Goal: Information Seeking & Learning: Check status

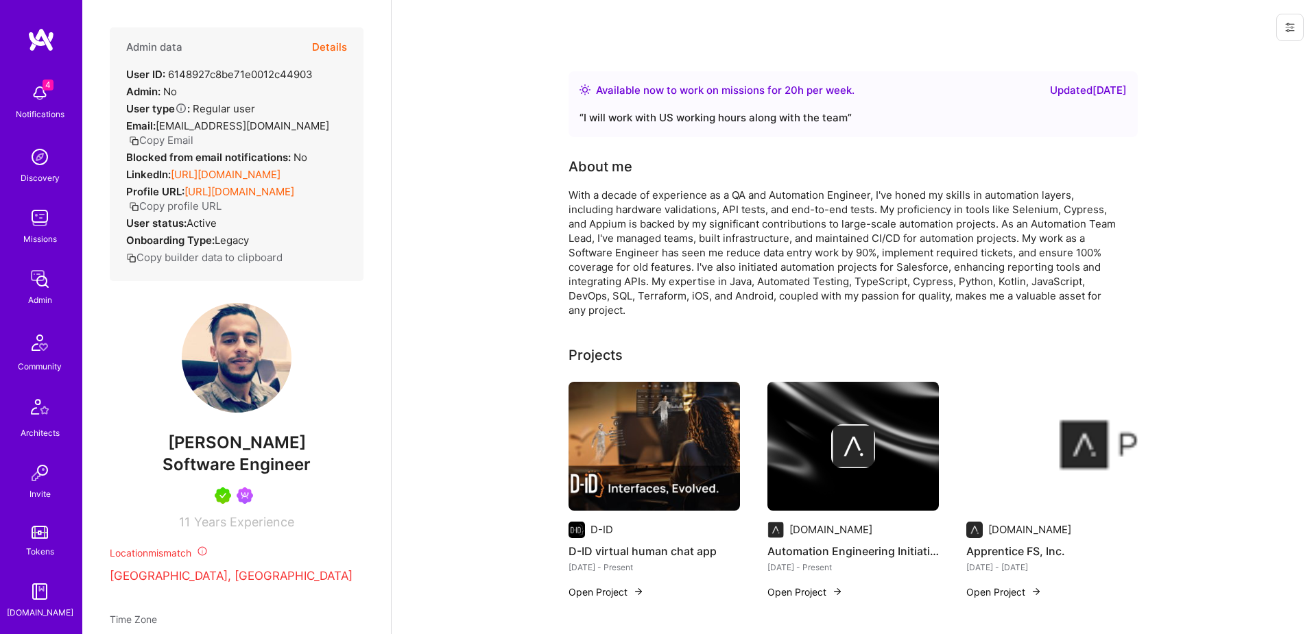
drag, startPoint x: 359, startPoint y: 43, endPoint x: 343, endPoint y: 47, distance: 16.1
click at [346, 46] on div "Admin data Details User ID: 6148927c8be71e0012c44903 Admin: No User type Regula…" at bounding box center [237, 154] width 254 height 254
click at [348, 47] on div "Admin data Details User ID: 6148927c8be71e0012c44903 Admin: No User type Regula…" at bounding box center [237, 154] width 254 height 254
click at [327, 49] on button "Details" at bounding box center [329, 47] width 35 height 40
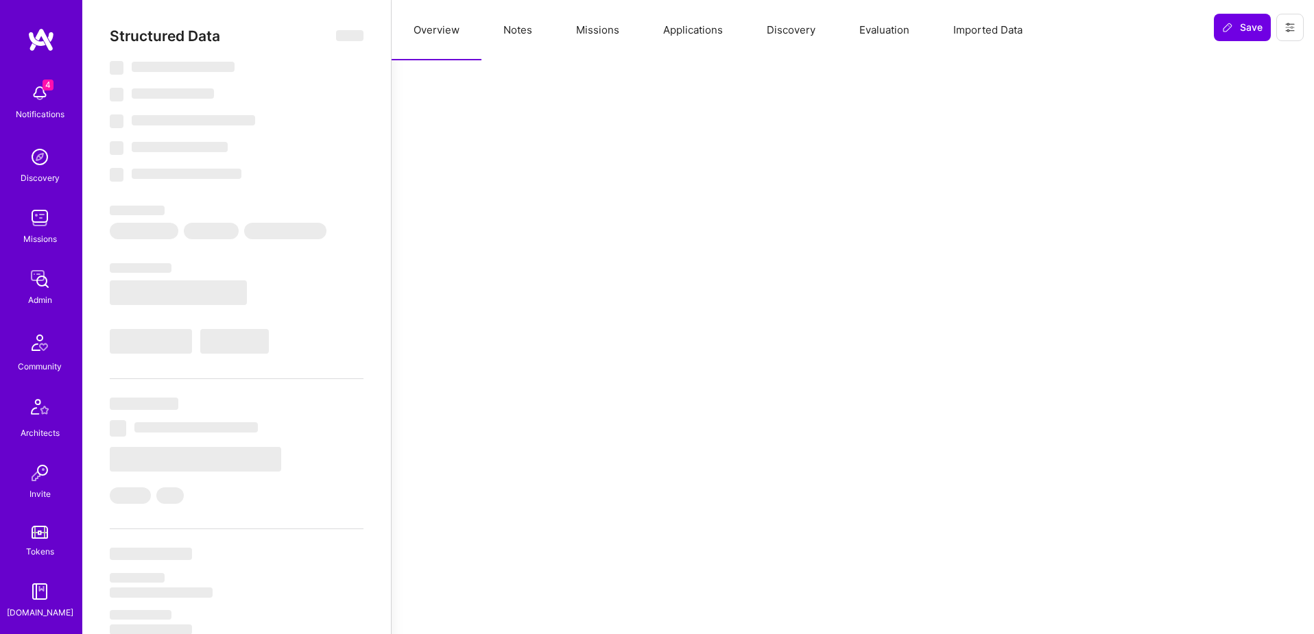
click at [605, 29] on button "Missions" at bounding box center [597, 30] width 87 height 60
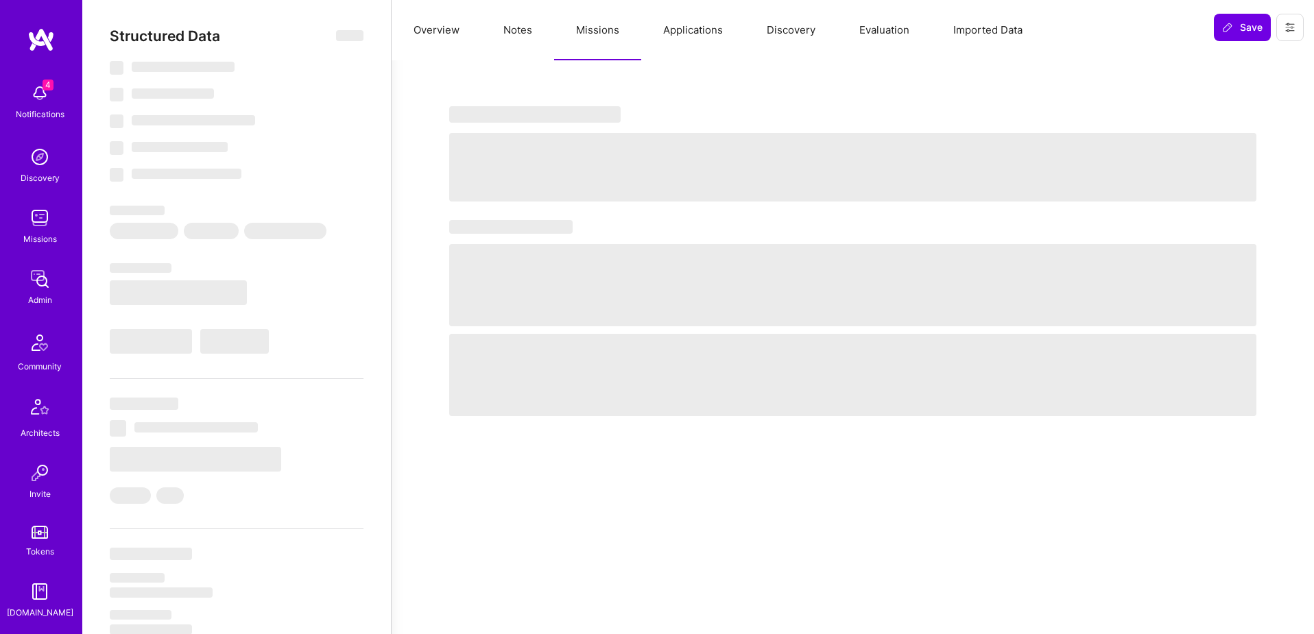
select select "Right Now"
select select "5"
select select "7"
select select "6"
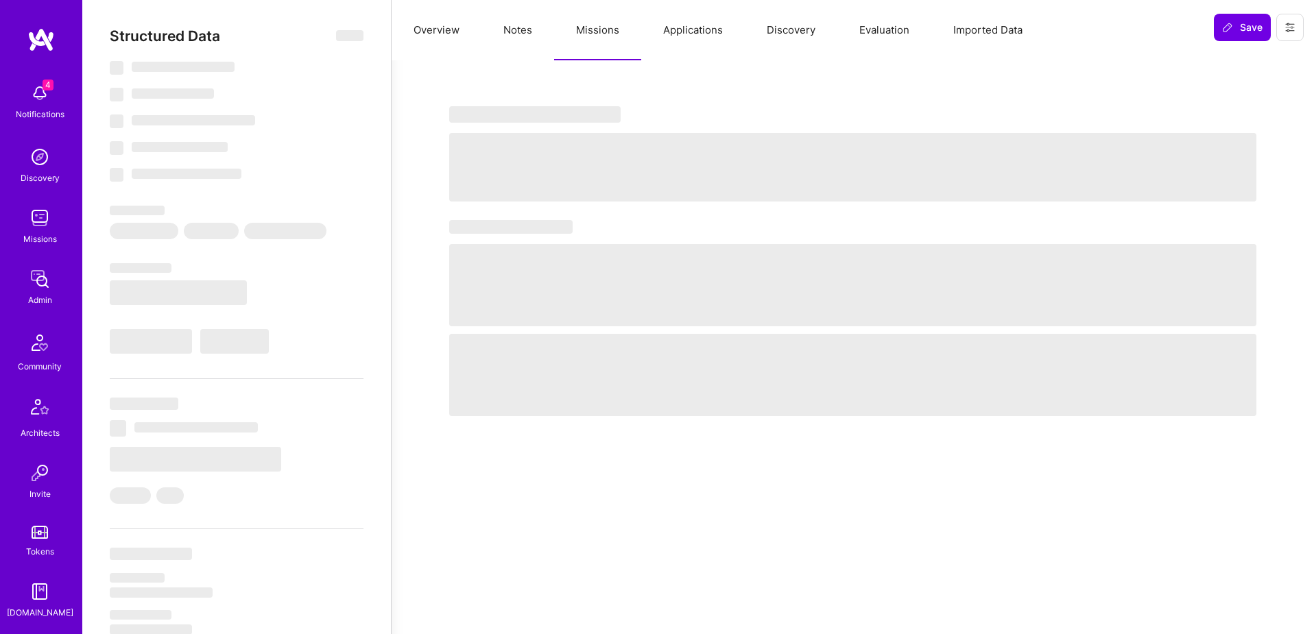
select select "IL"
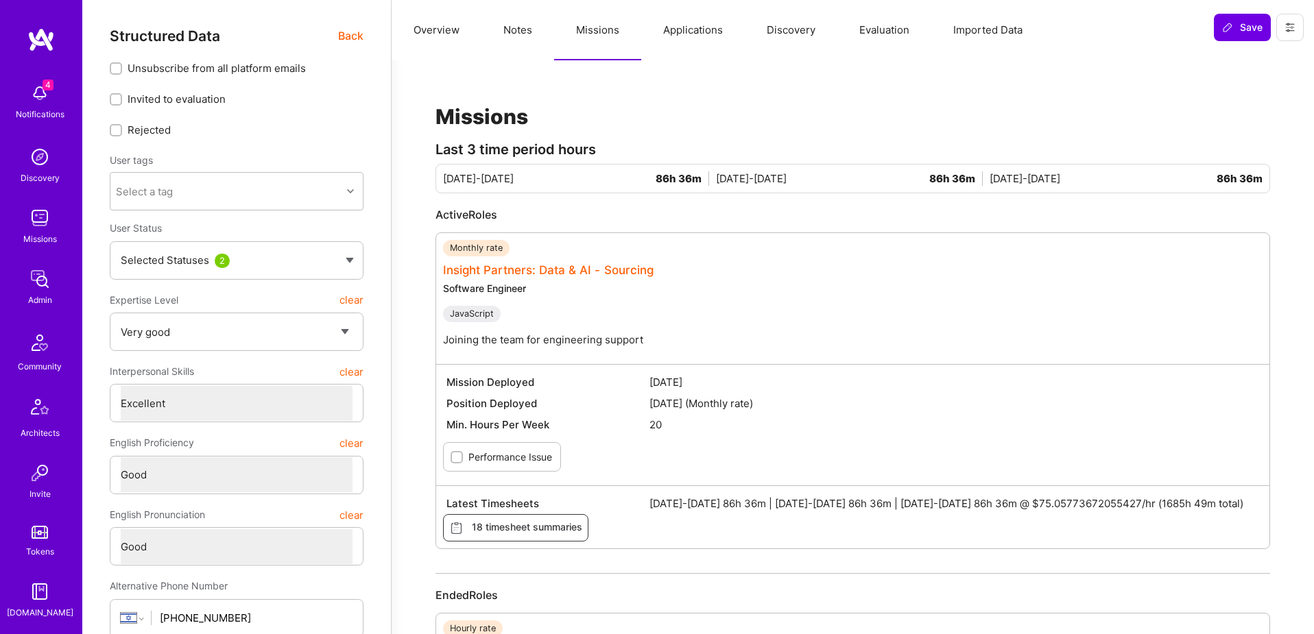
click at [576, 269] on link "Insight Partners: Data & AI - Sourcing" at bounding box center [548, 270] width 211 height 14
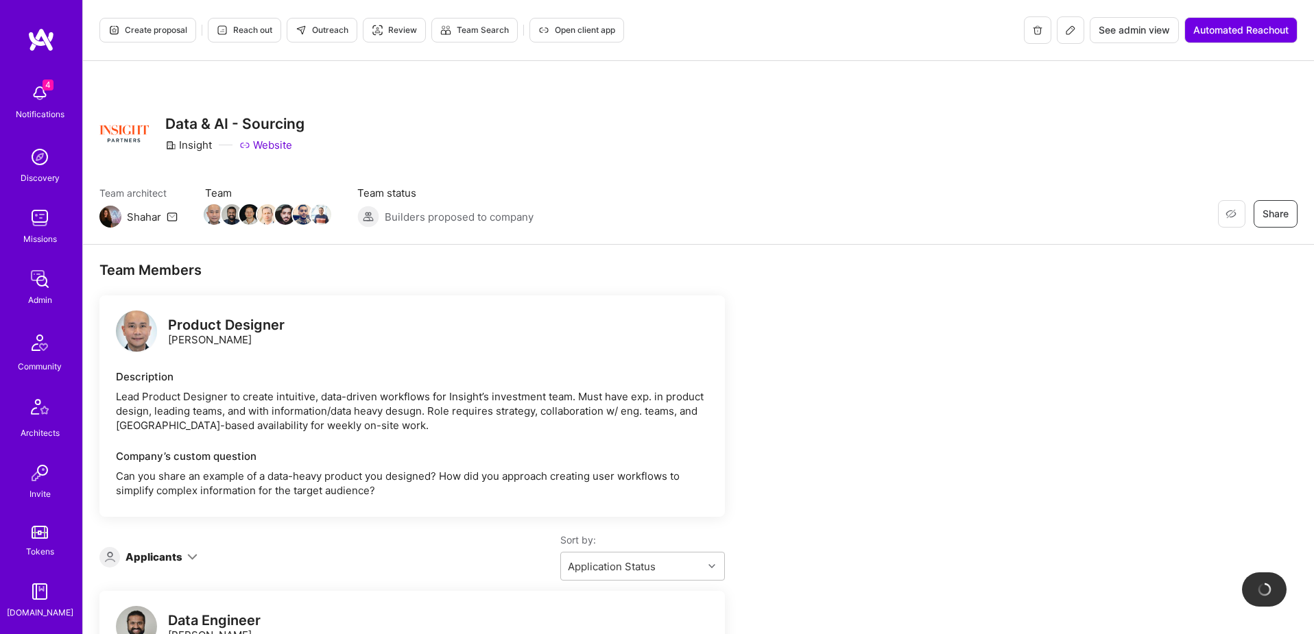
click at [1146, 32] on span "See admin view" at bounding box center [1133, 30] width 71 height 14
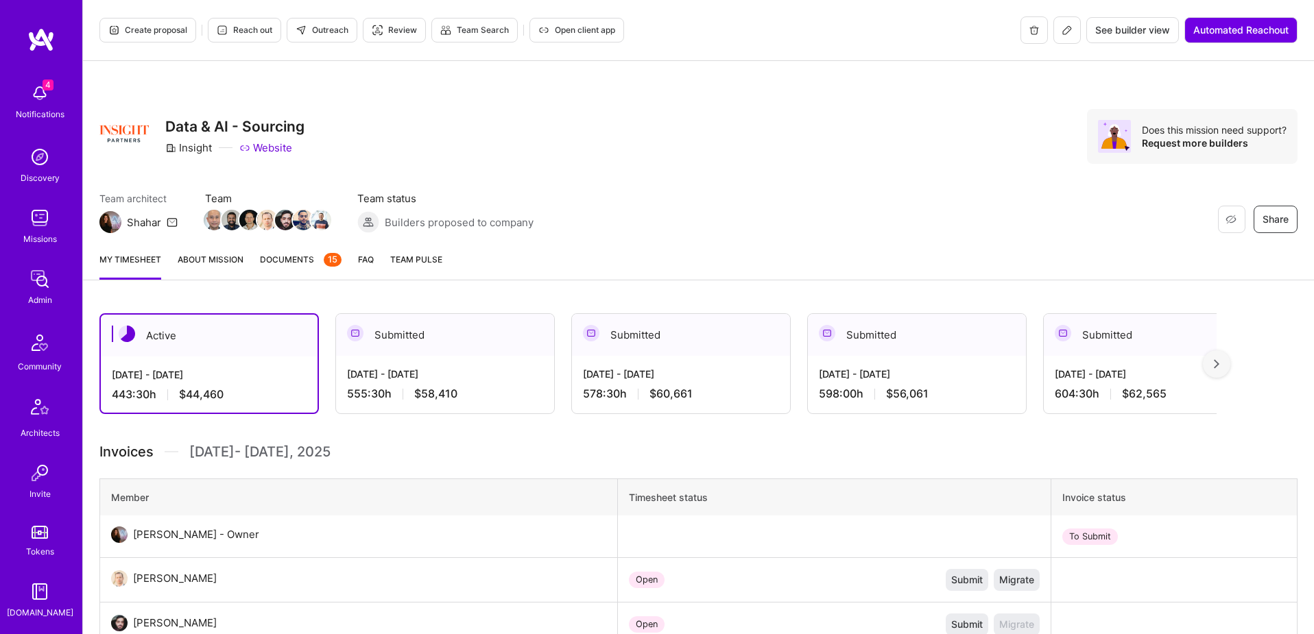
click at [292, 259] on span "Documents 15" at bounding box center [301, 259] width 82 height 14
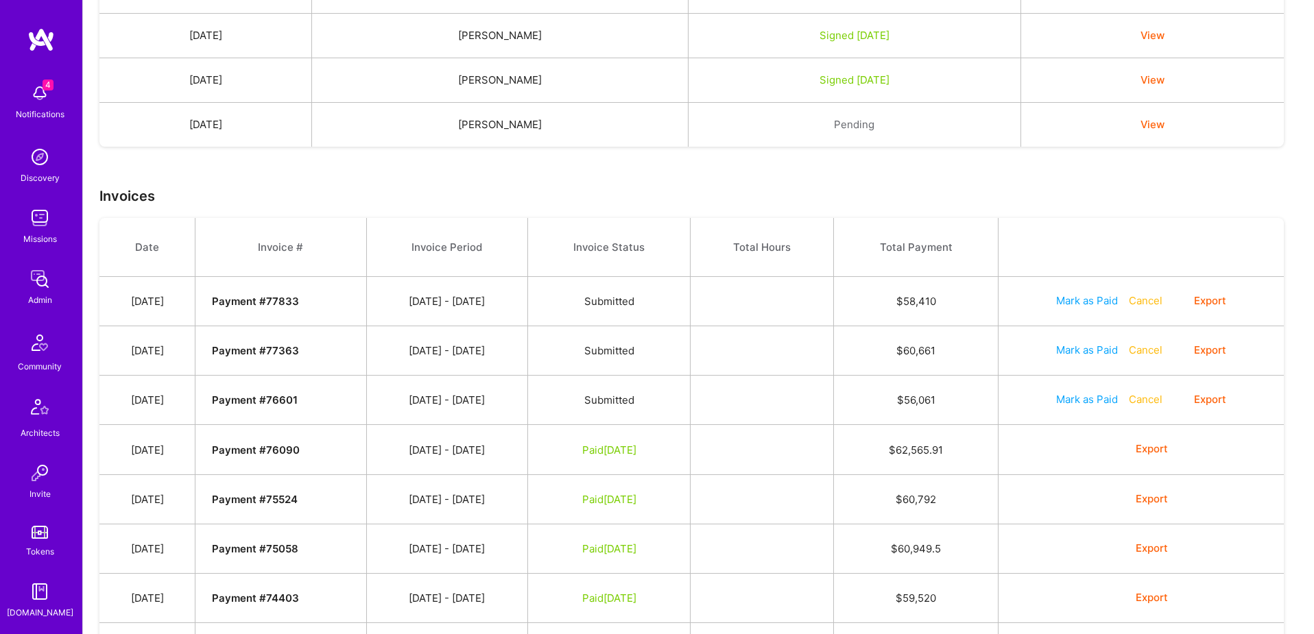
scroll to position [1043, 0]
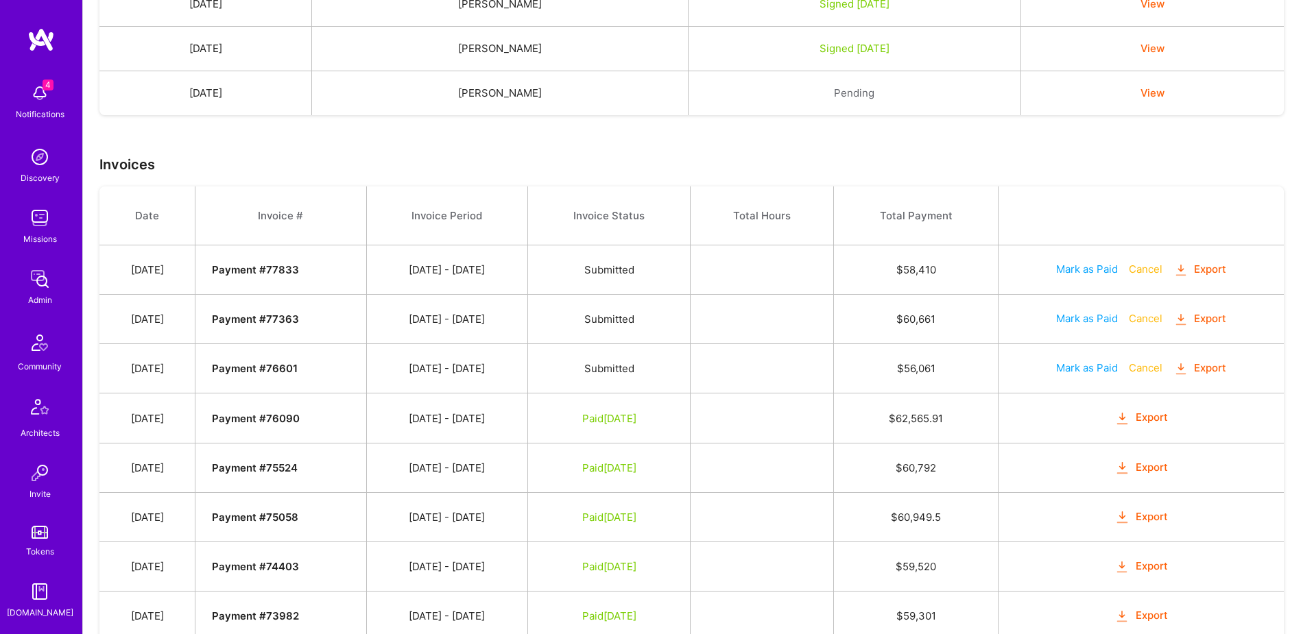
drag, startPoint x: 540, startPoint y: 372, endPoint x: 418, endPoint y: 261, distance: 164.5
drag, startPoint x: 433, startPoint y: 265, endPoint x: 415, endPoint y: 267, distance: 18.7
click at [433, 265] on td "09/01 - 09/15/2025" at bounding box center [447, 269] width 162 height 49
drag, startPoint x: 424, startPoint y: 368, endPoint x: 529, endPoint y: 369, distance: 105.6
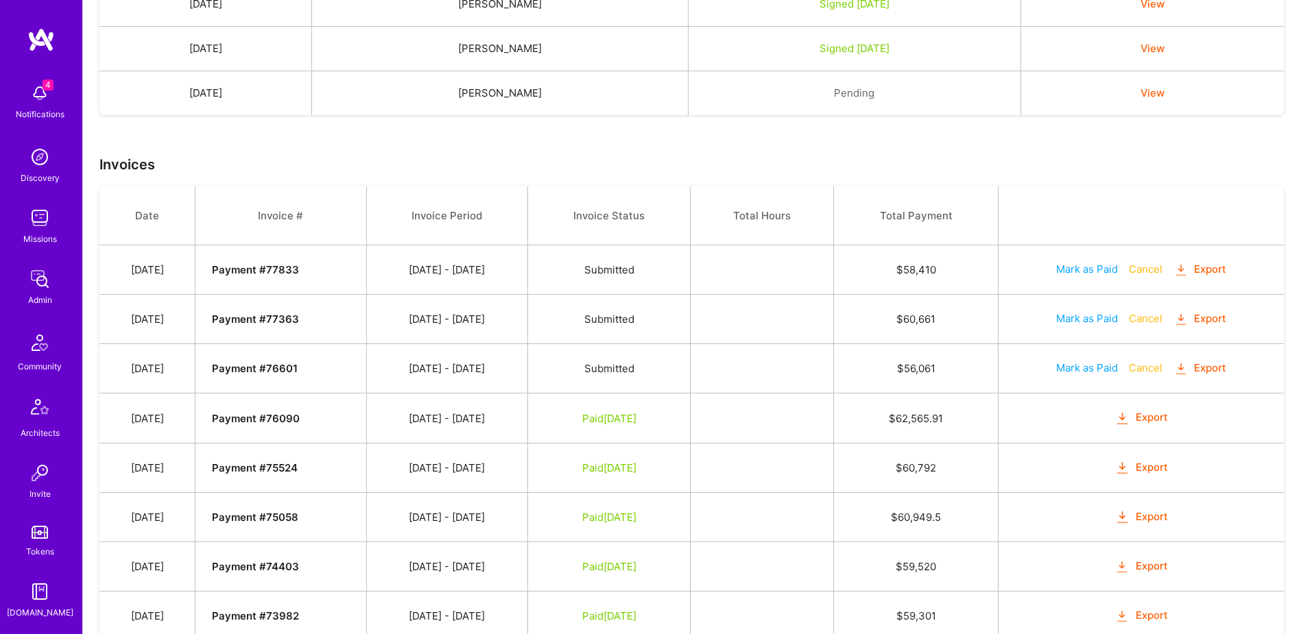
click at [528, 369] on td "08/01 - 08/15/2025" at bounding box center [447, 368] width 162 height 49
copy td "08/01 - 08/15/2025"
drag, startPoint x: 525, startPoint y: 316, endPoint x: 429, endPoint y: 316, distance: 96.0
click at [429, 316] on td "08/16 - 08/31/2025" at bounding box center [447, 319] width 162 height 49
copy td "08/16 - 08/31/2025"
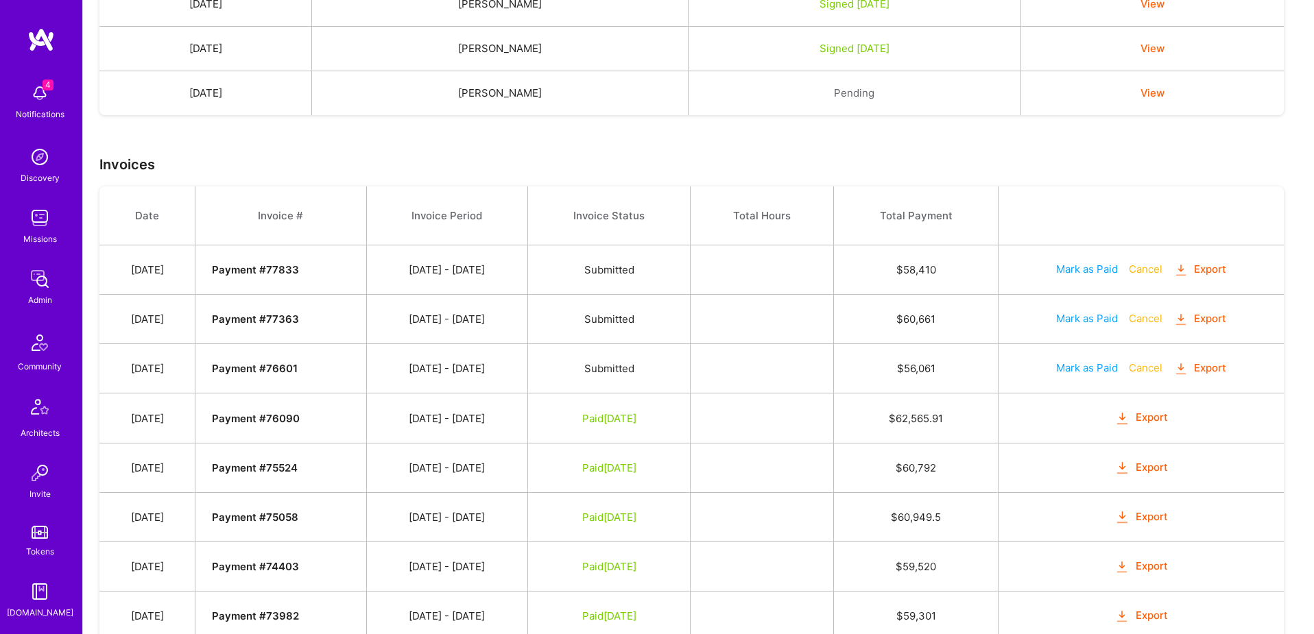
drag, startPoint x: 527, startPoint y: 269, endPoint x: 408, endPoint y: 270, distance: 118.6
click at [408, 270] on td "09/01 - 09/15/2025" at bounding box center [447, 269] width 162 height 49
copy td "09/01 - 09/15/2025"
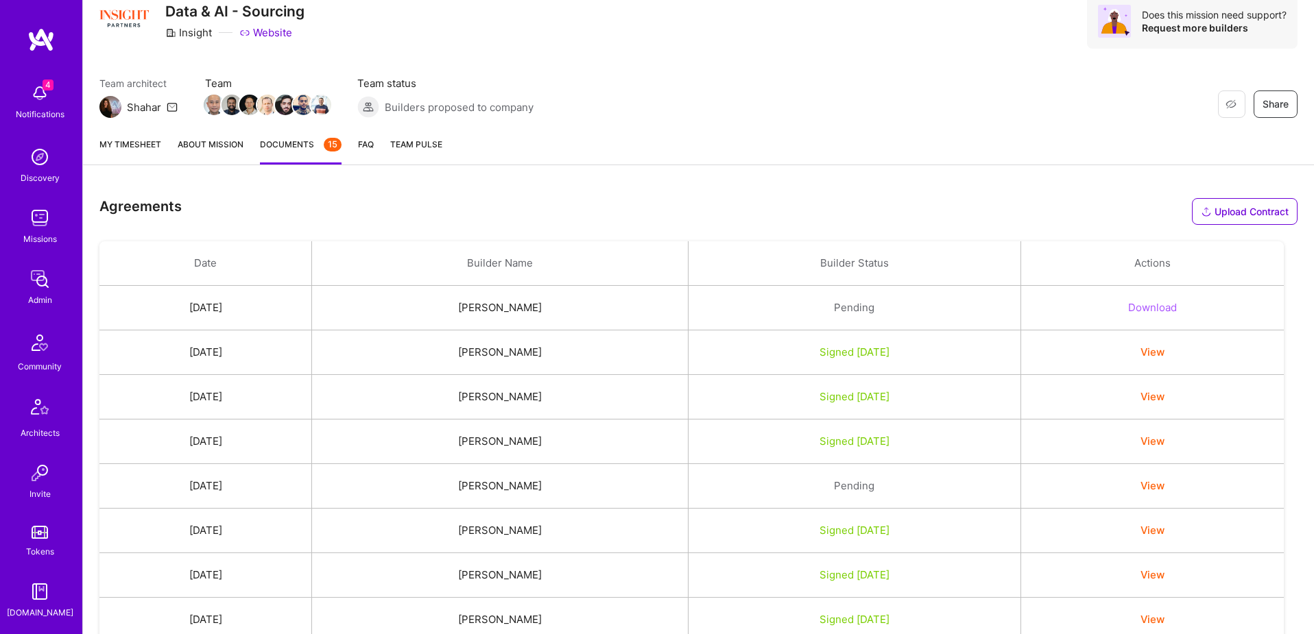
scroll to position [0, 0]
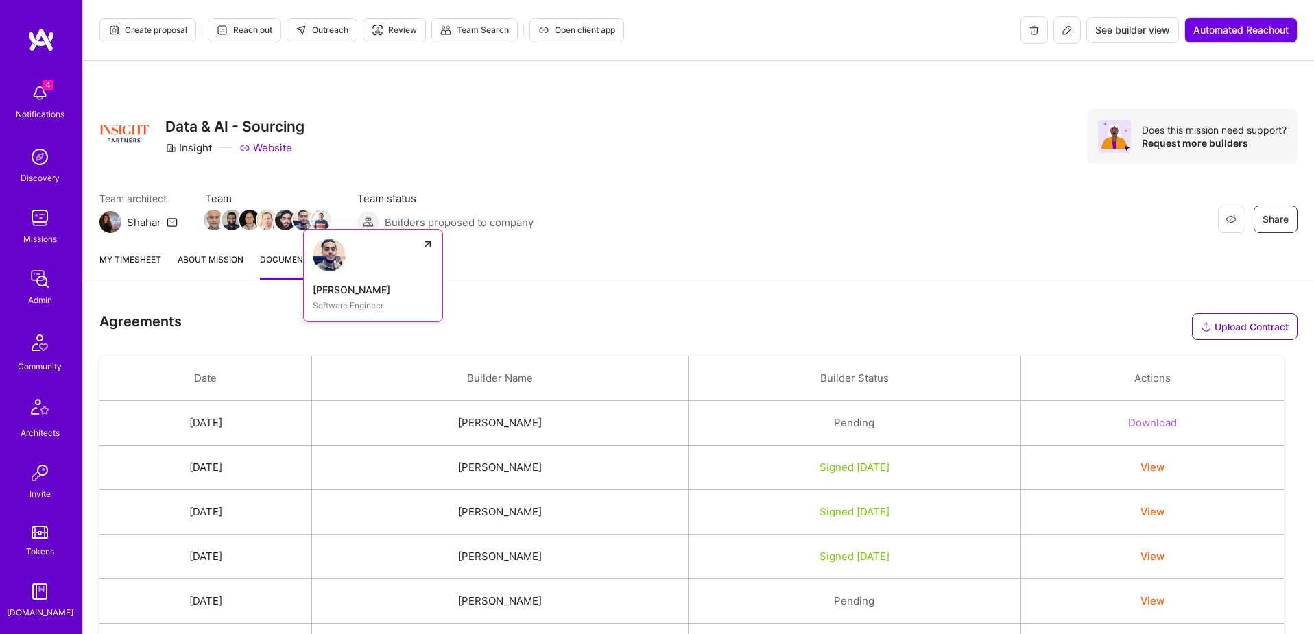
click at [298, 215] on img at bounding box center [303, 220] width 21 height 21
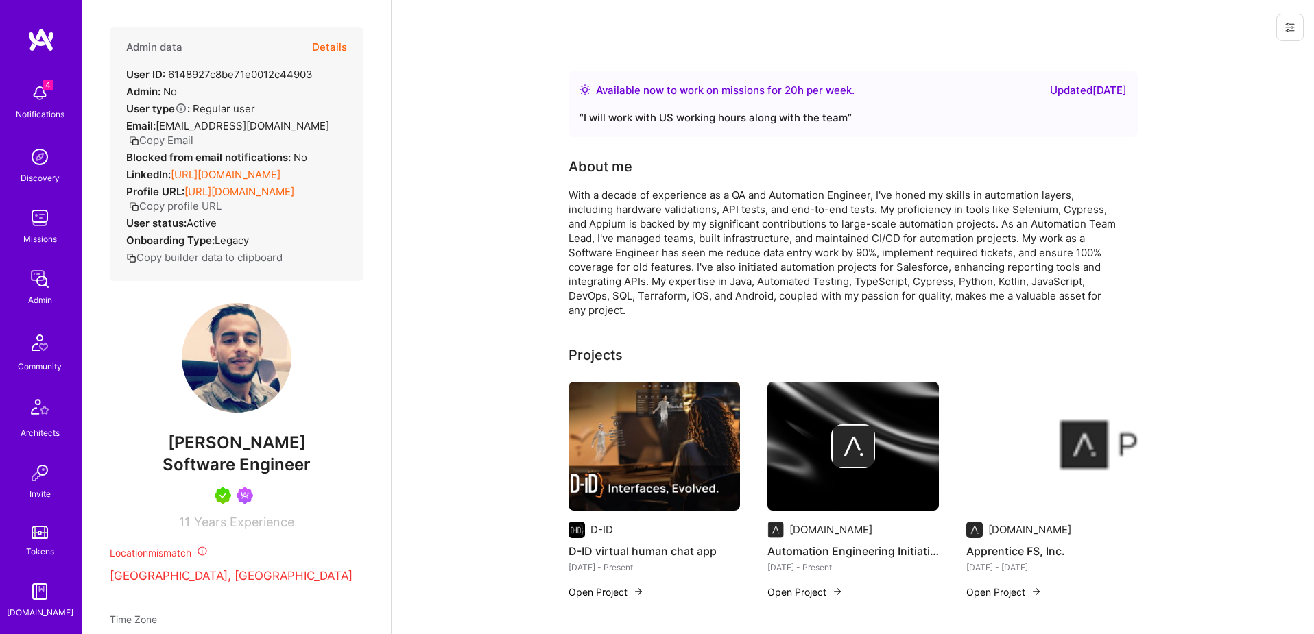
click at [319, 45] on button "Details" at bounding box center [329, 47] width 35 height 40
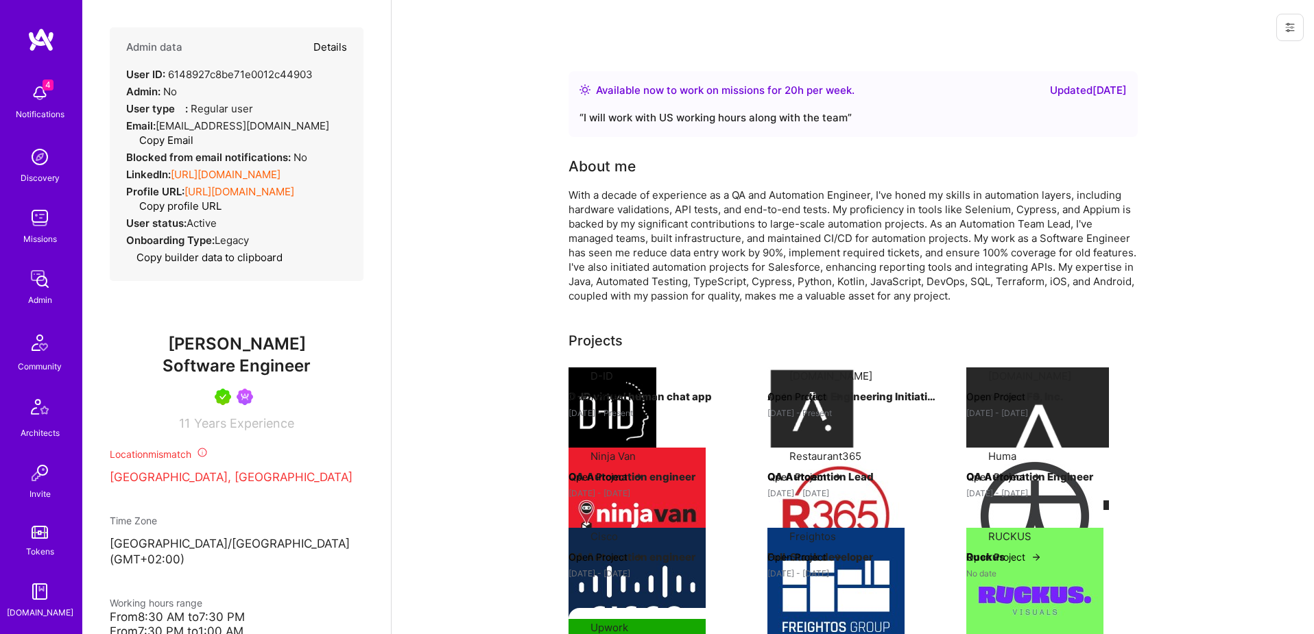
select select "5"
select select "7"
select select "6"
select select "IL"
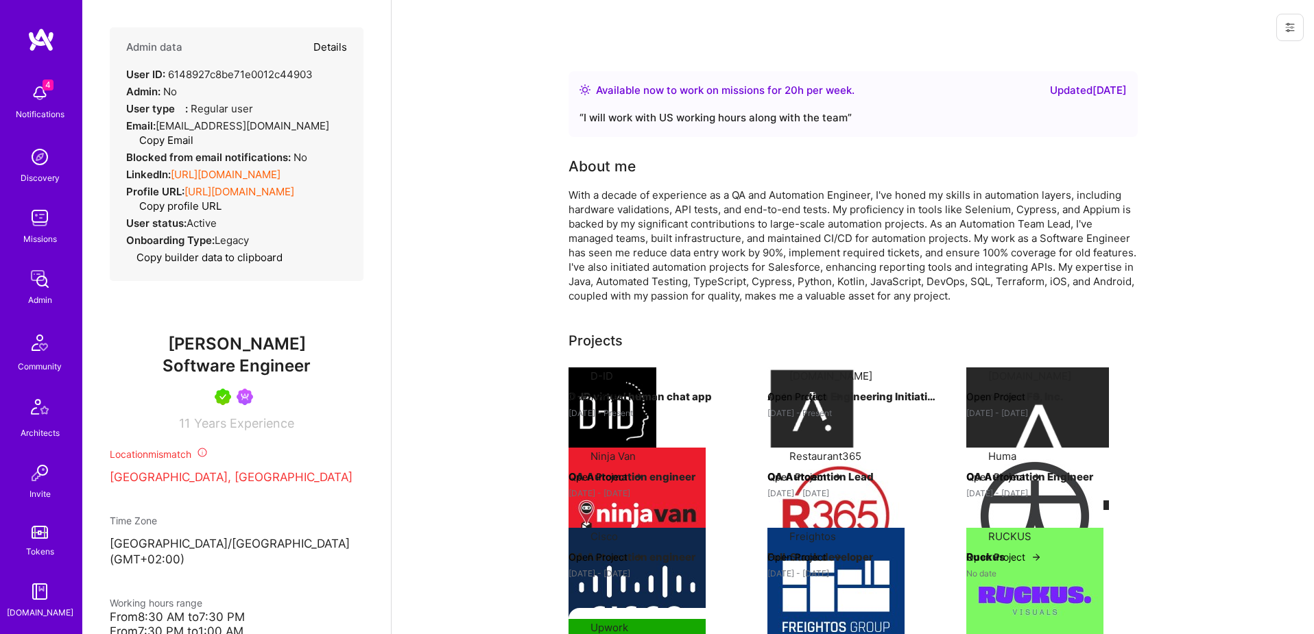
select select "Right Now"
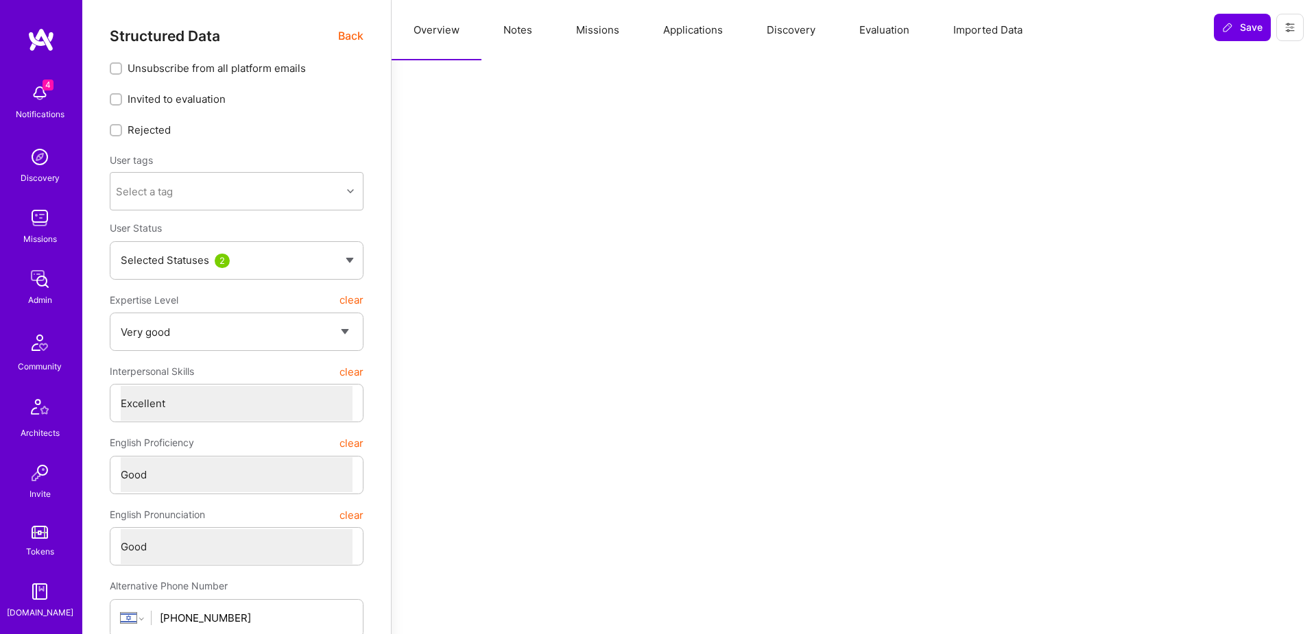
click at [539, 24] on button "Notes" at bounding box center [517, 30] width 73 height 60
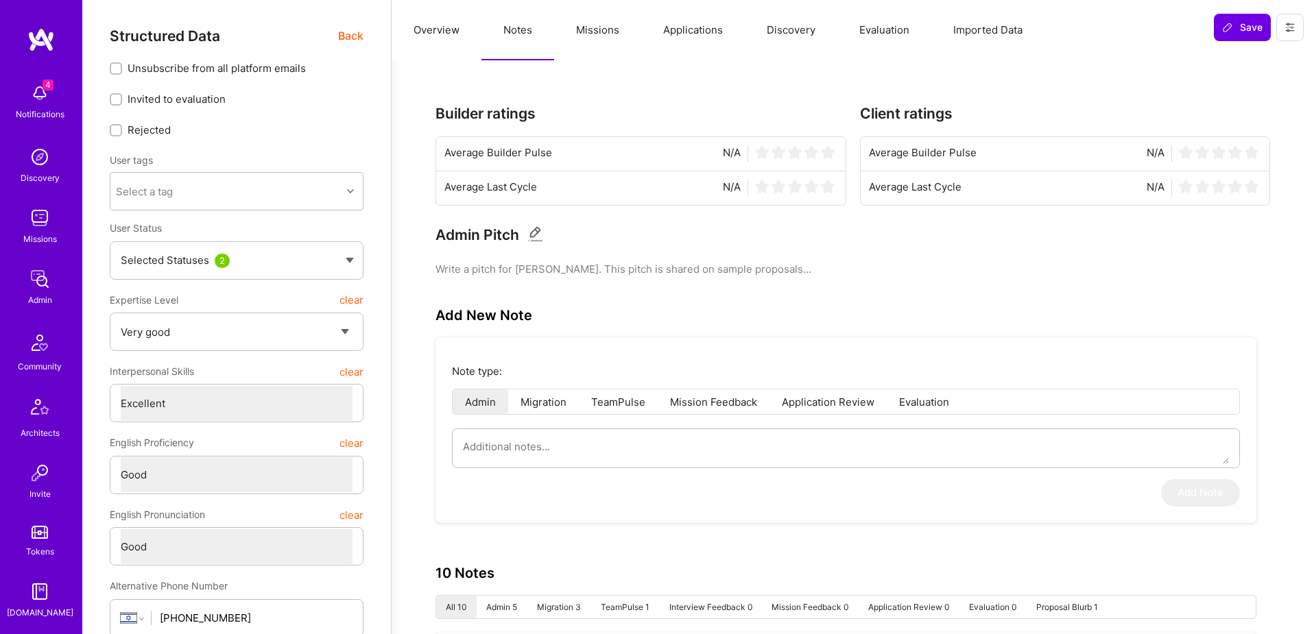
click at [622, 29] on button "Missions" at bounding box center [597, 30] width 87 height 60
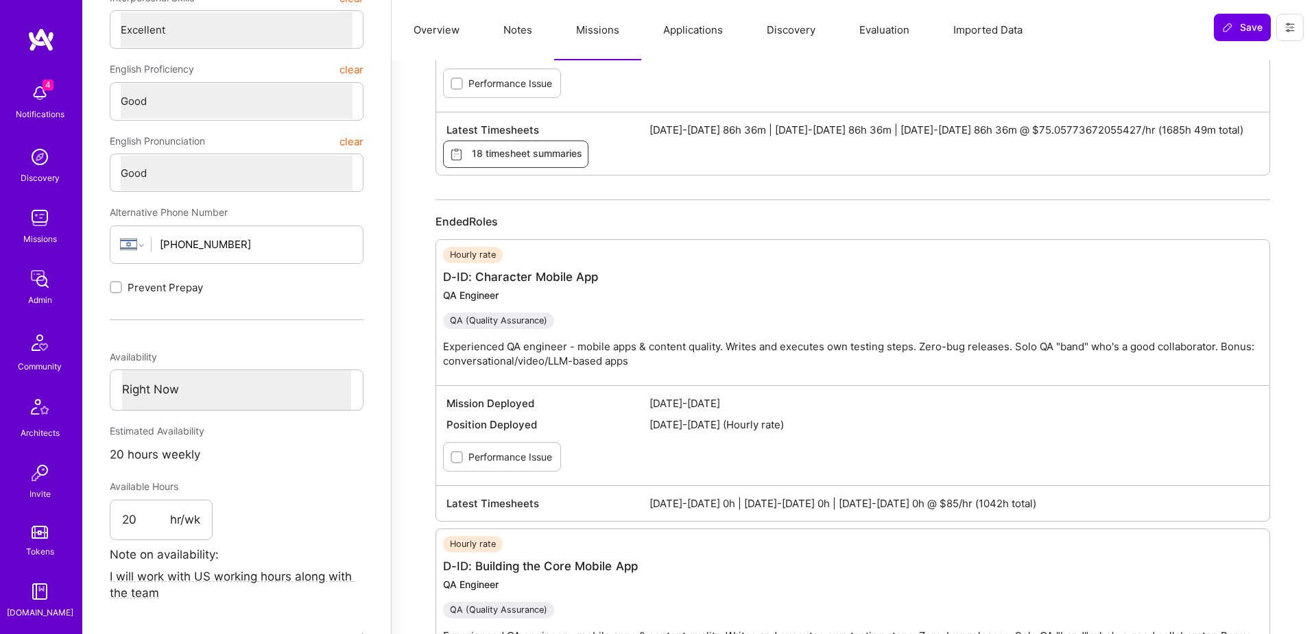
scroll to position [501, 0]
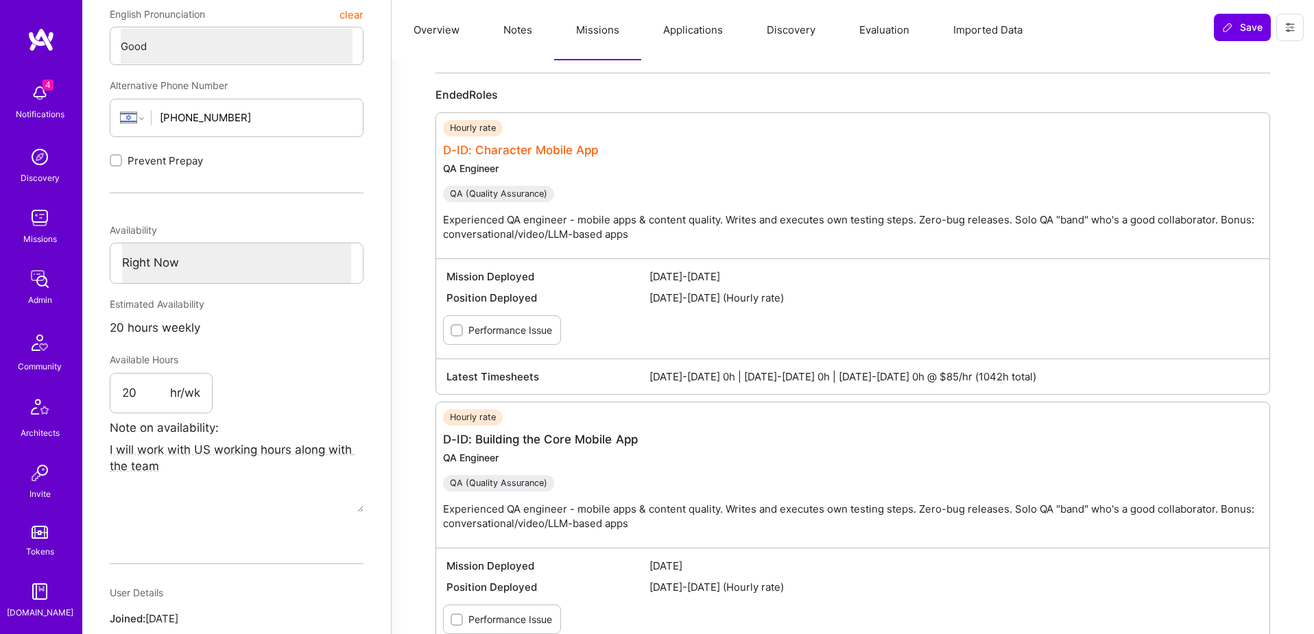
click at [555, 150] on link "D-ID: Character Mobile App" at bounding box center [520, 150] width 155 height 14
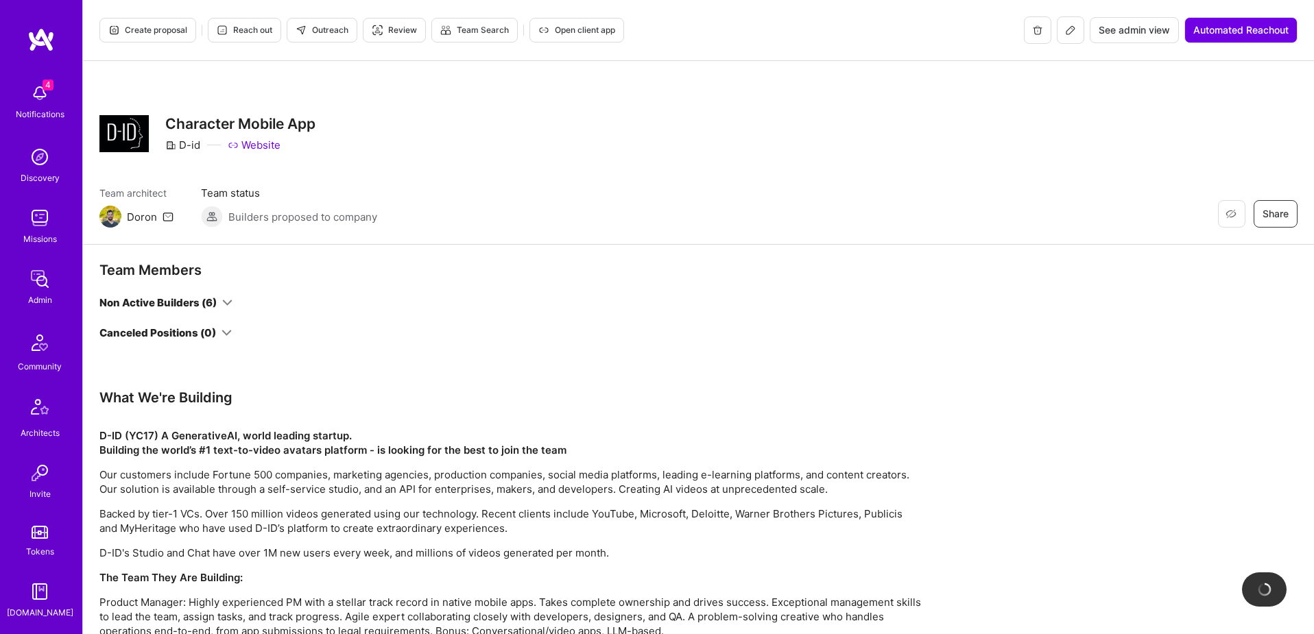
click at [1129, 22] on button "See admin view" at bounding box center [1134, 30] width 89 height 26
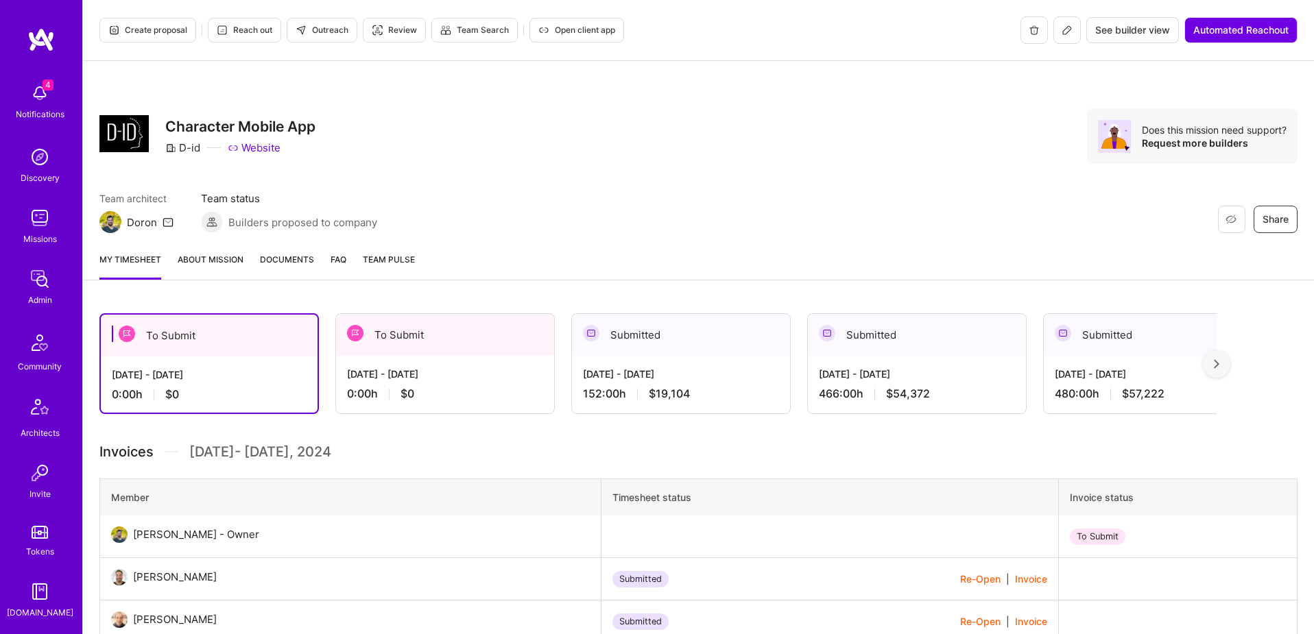
click at [269, 268] on link "Documents" at bounding box center [287, 265] width 54 height 27
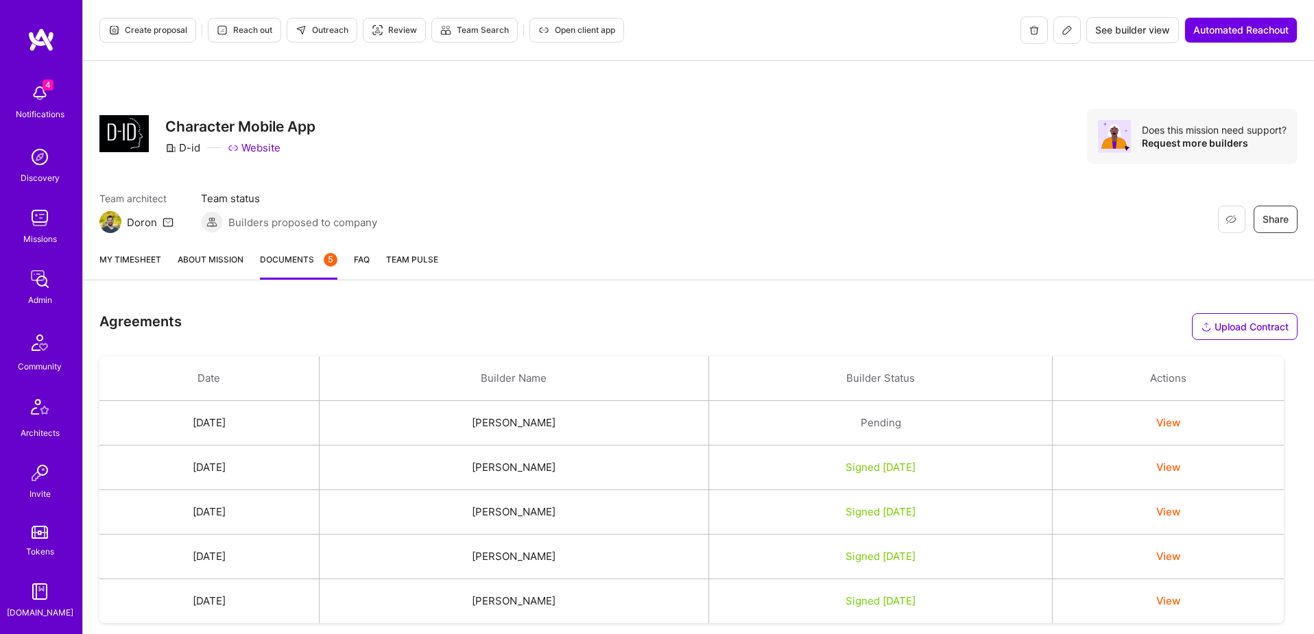
scroll to position [1, 0]
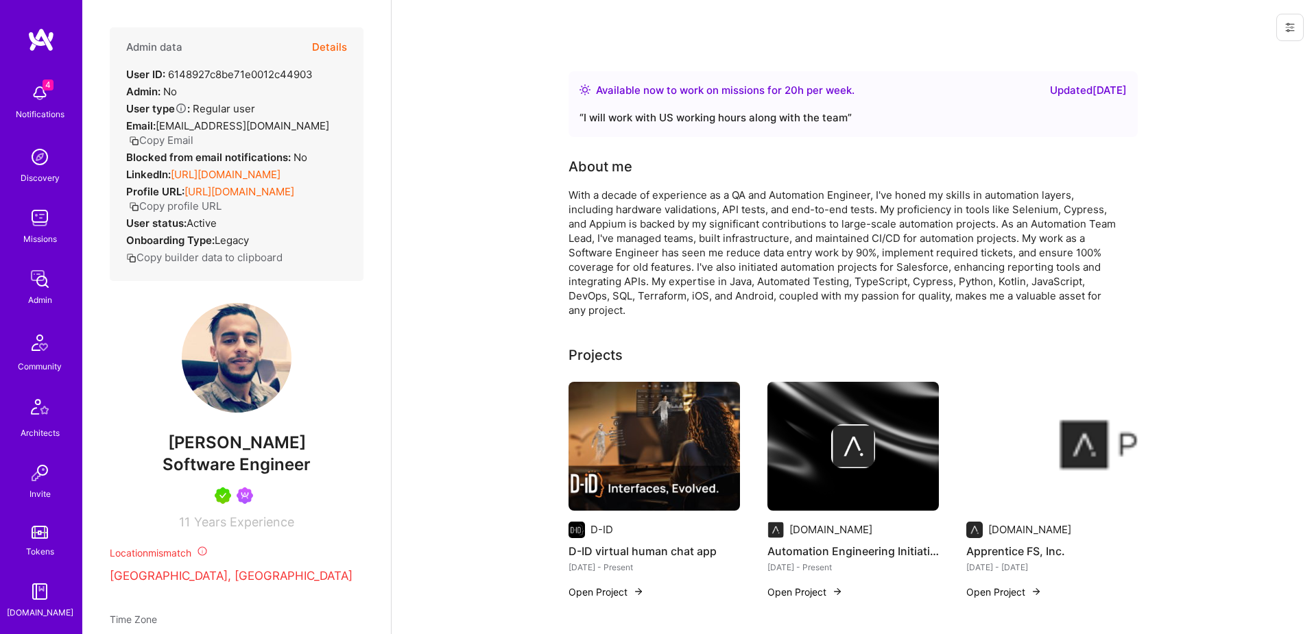
click at [333, 43] on button "Details" at bounding box center [329, 47] width 35 height 40
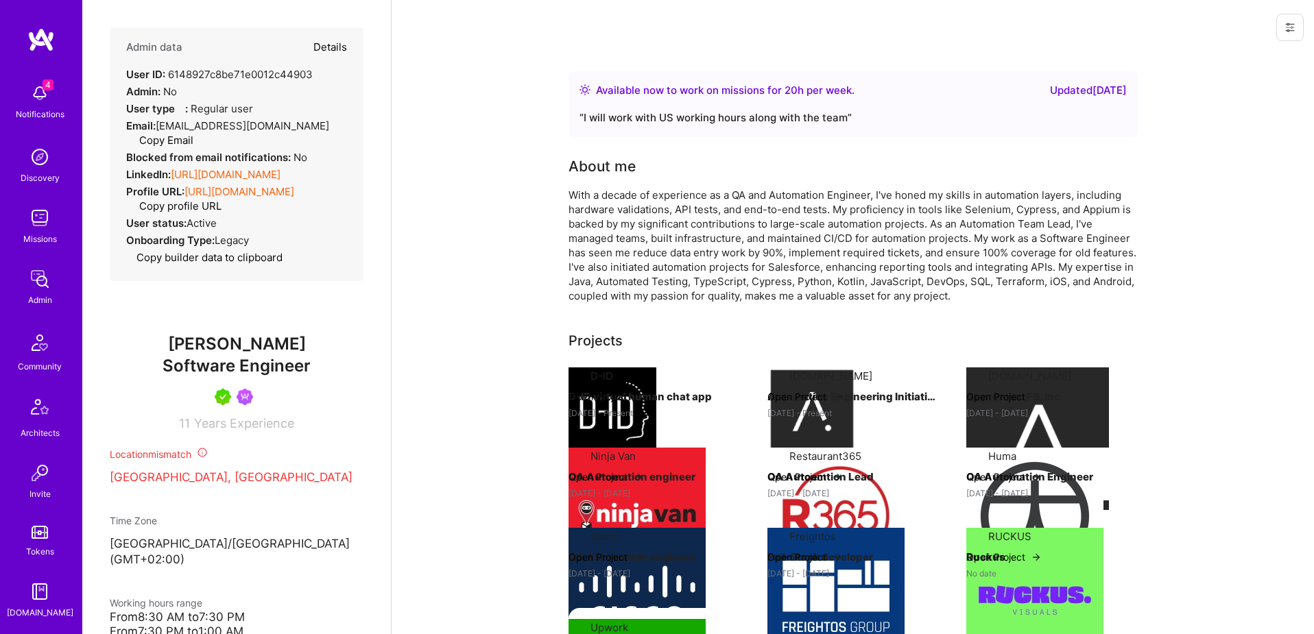
type textarea "x"
select select "5"
select select "7"
select select "6"
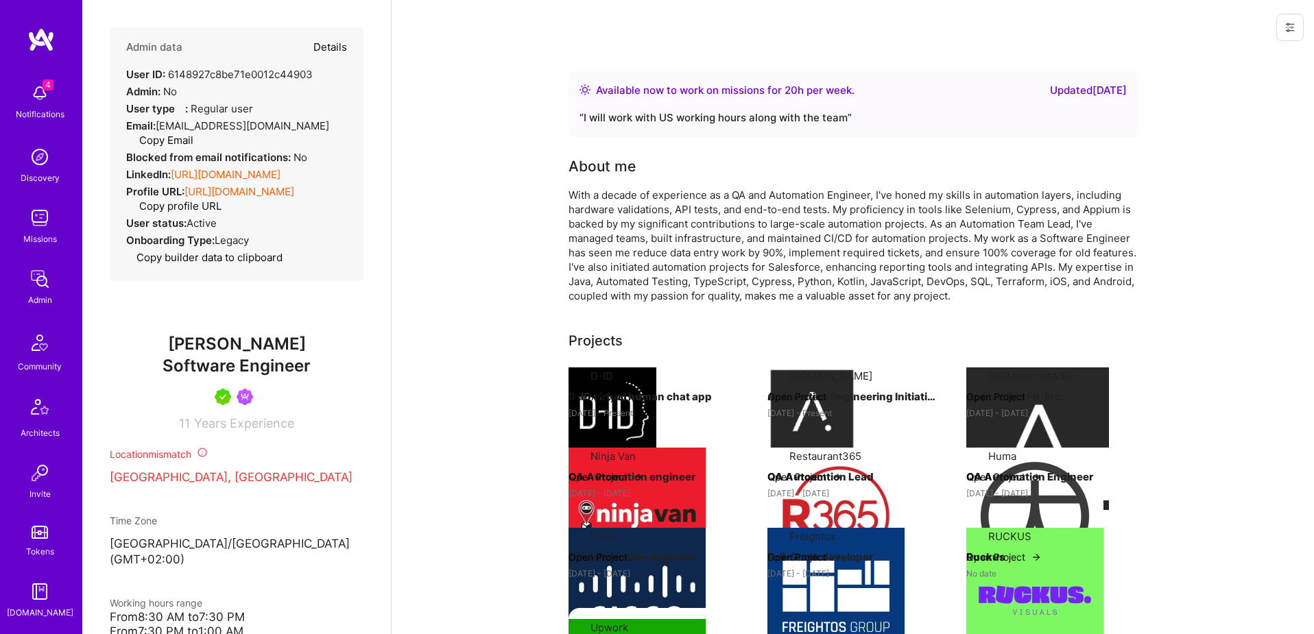
select select "IL"
select select "Right Now"
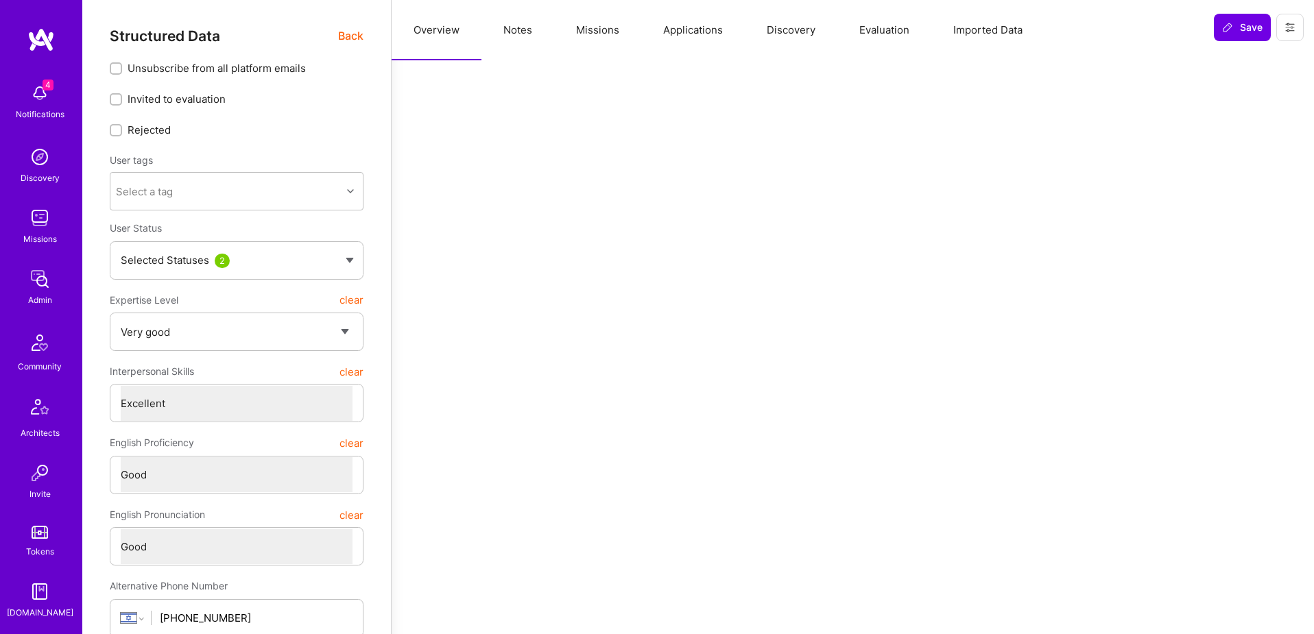
click at [580, 31] on button "Missions" at bounding box center [597, 30] width 87 height 60
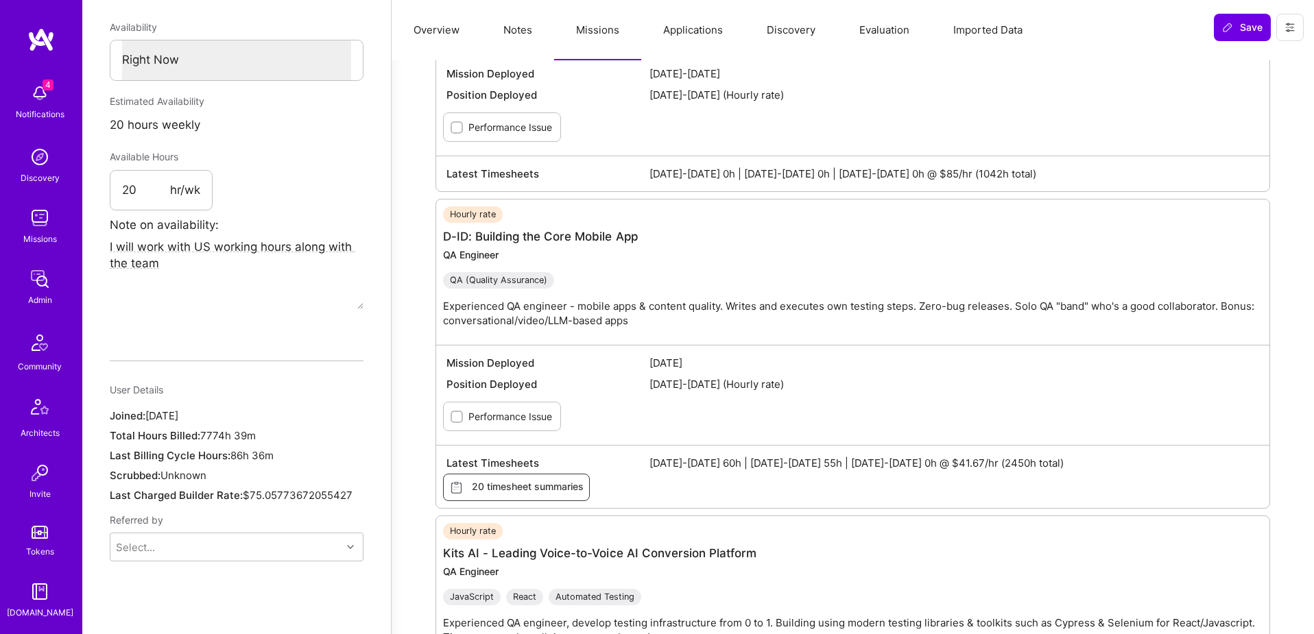
scroll to position [709, 0]
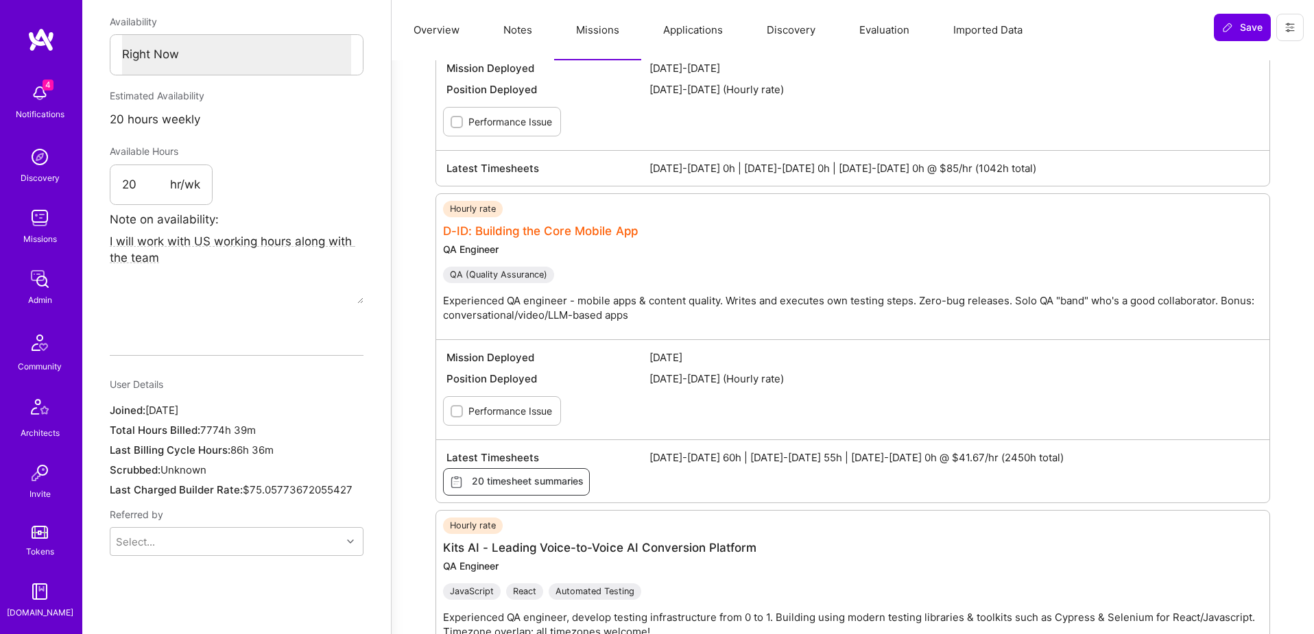
click at [575, 230] on link "D-ID: Building the Core Mobile App" at bounding box center [540, 231] width 195 height 14
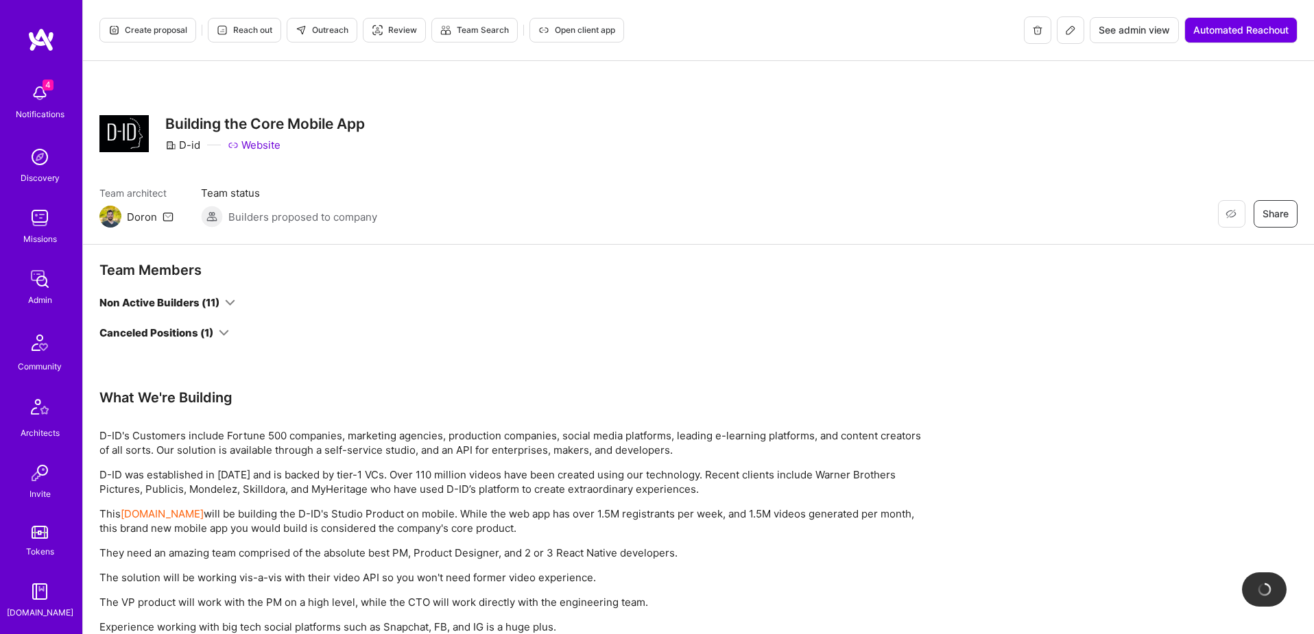
click at [1105, 38] on button "See admin view" at bounding box center [1134, 30] width 89 height 26
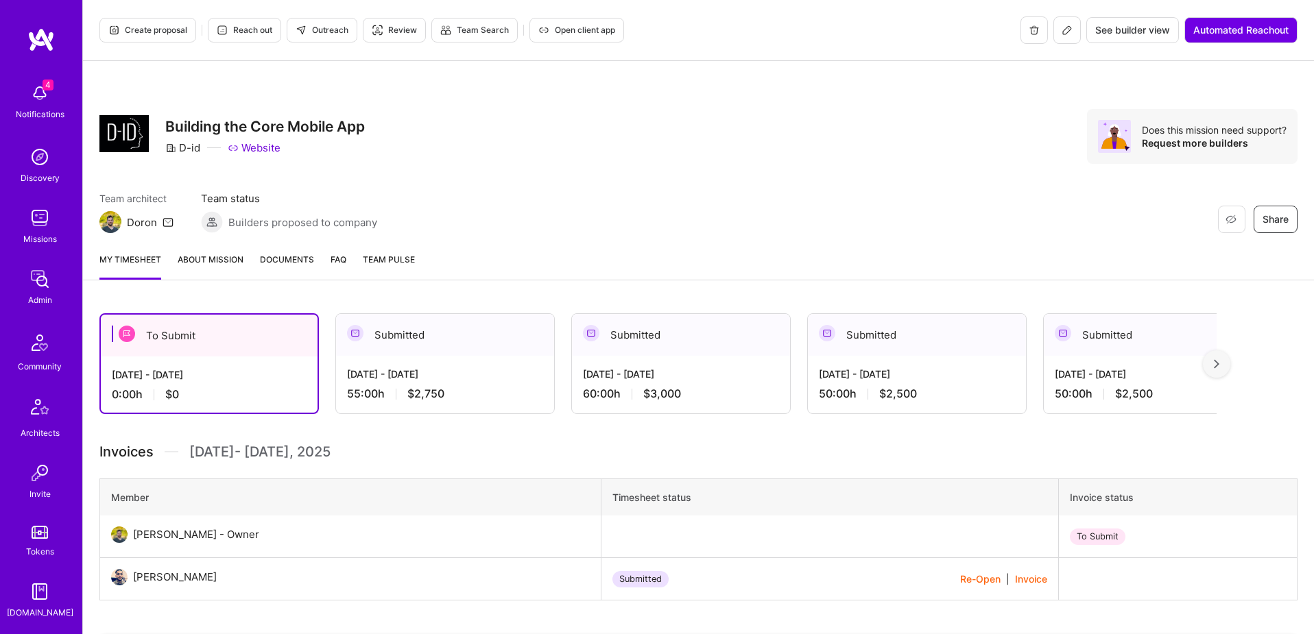
click at [276, 258] on span "Documents" at bounding box center [287, 259] width 54 height 14
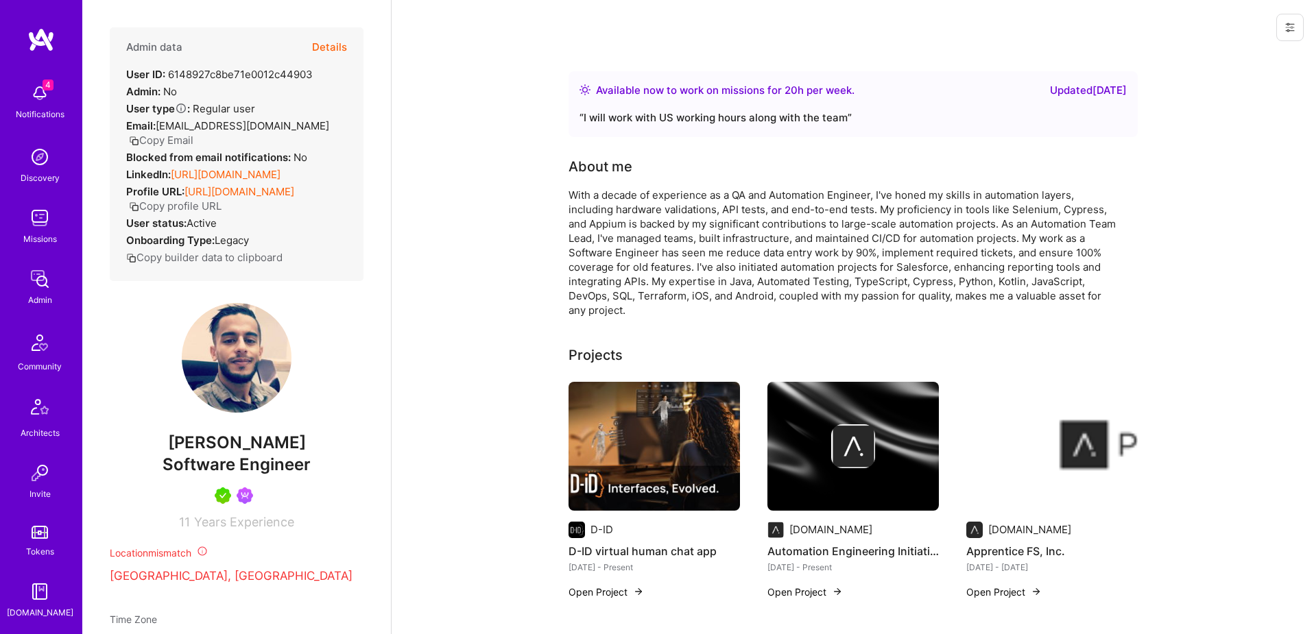
scroll to position [709, 0]
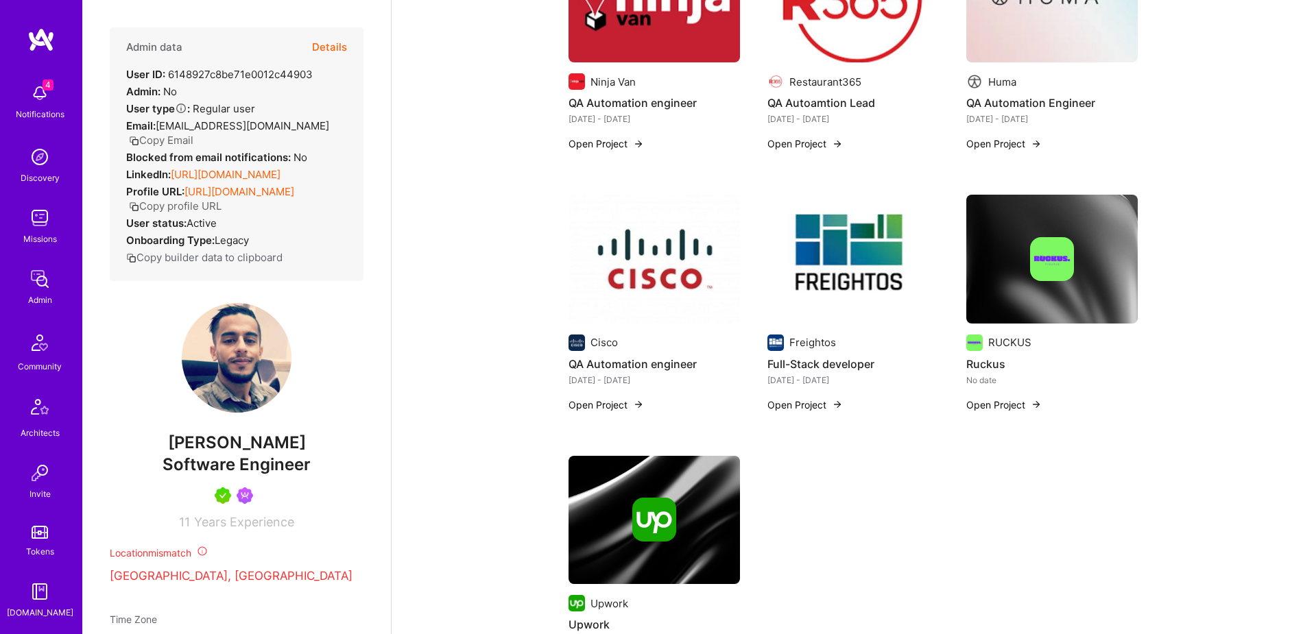
click at [337, 45] on button "Details" at bounding box center [329, 47] width 35 height 40
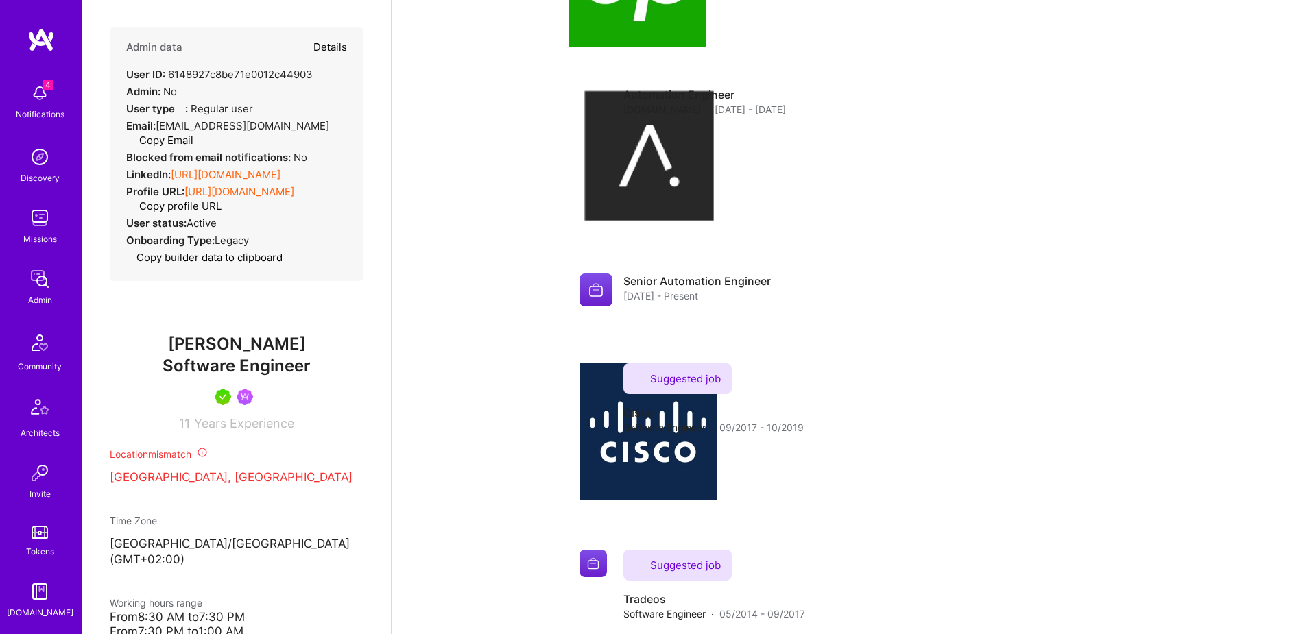
type textarea "x"
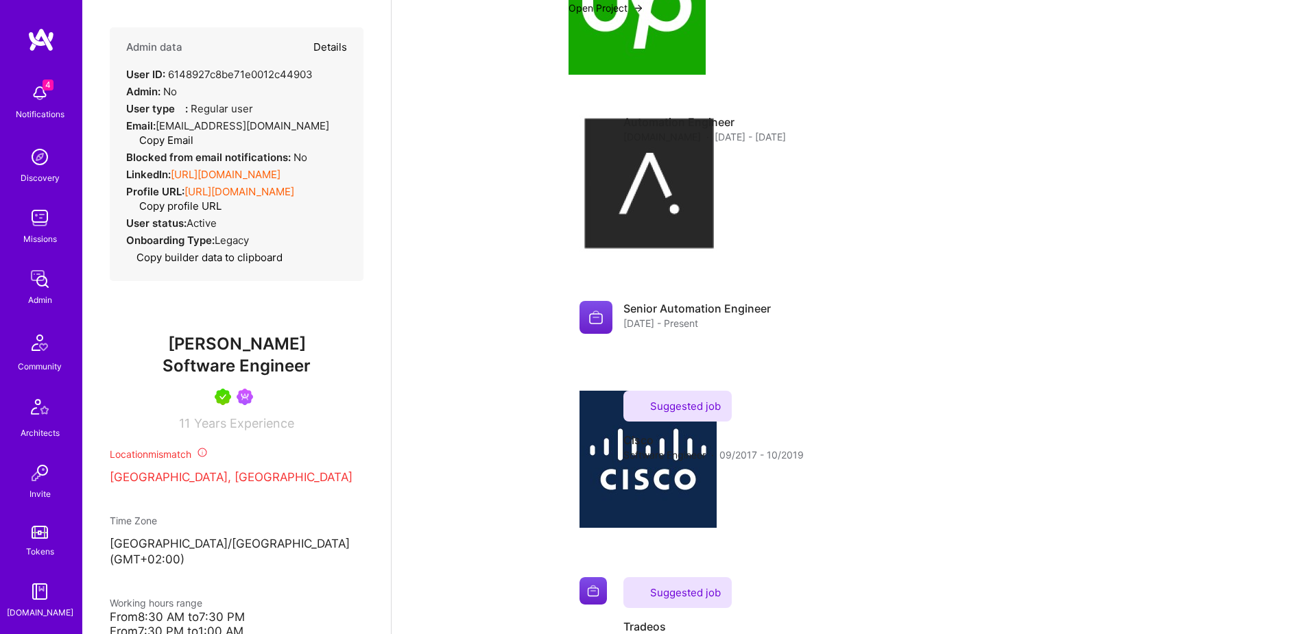
select select "5"
select select "7"
select select "6"
select select "IL"
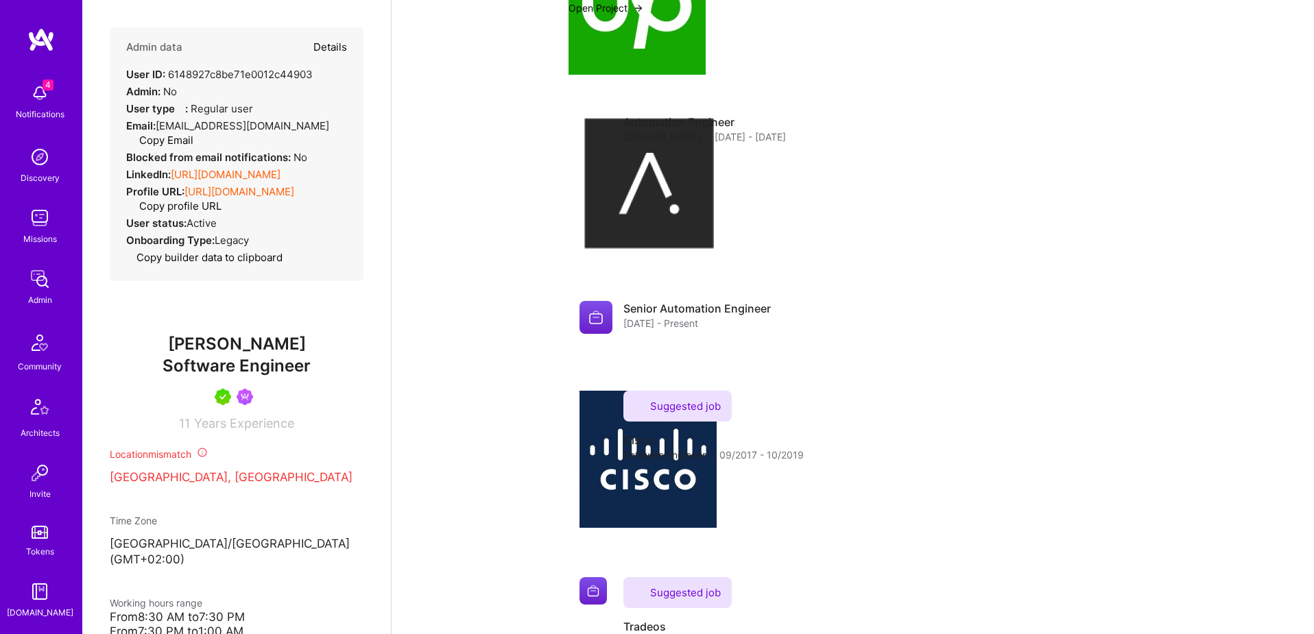
select select "Right Now"
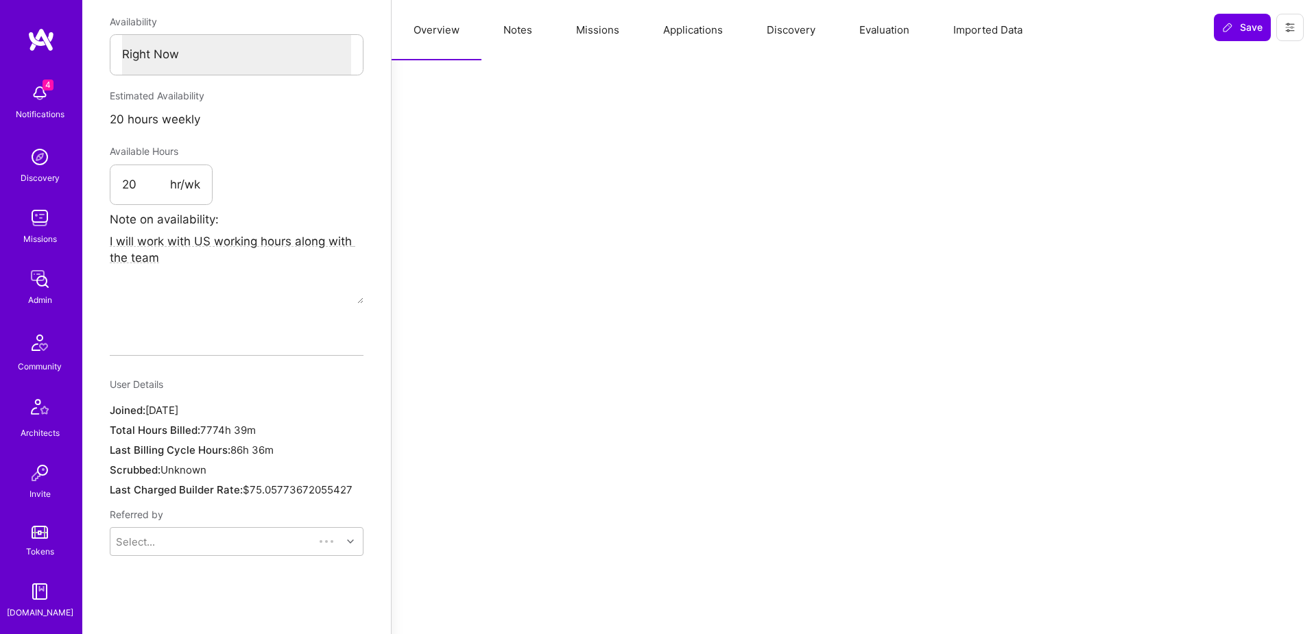
scroll to position [714, 0]
click at [612, 32] on button "Missions" at bounding box center [597, 30] width 87 height 60
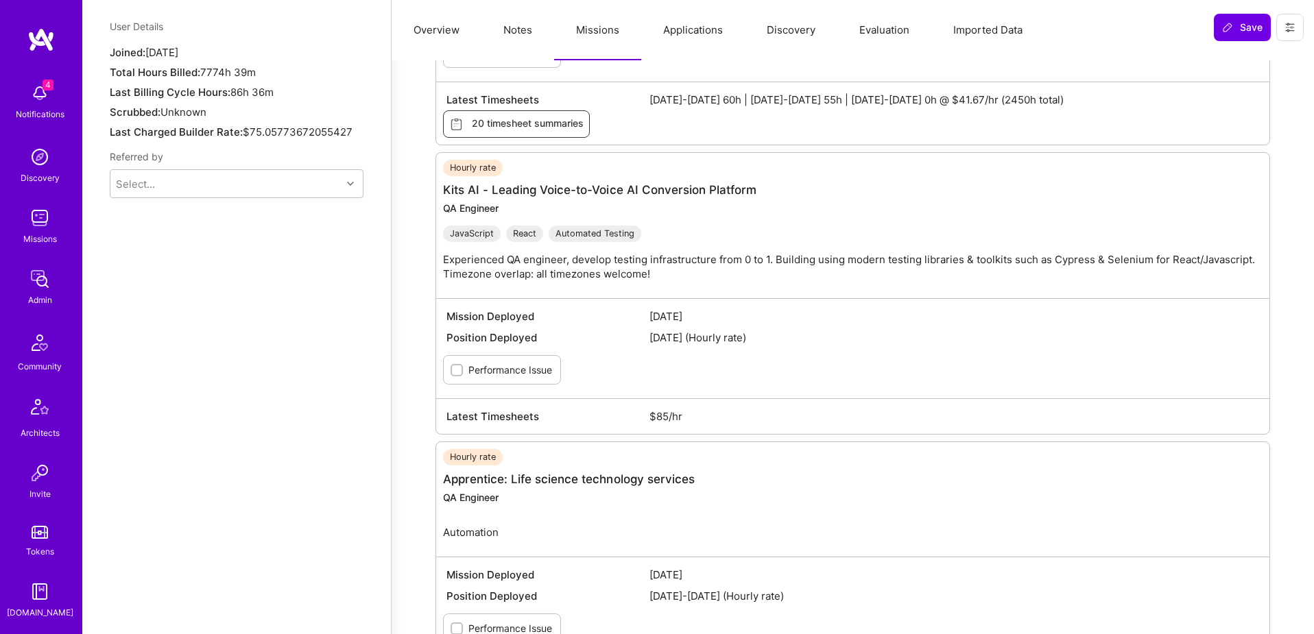
scroll to position [1085, 0]
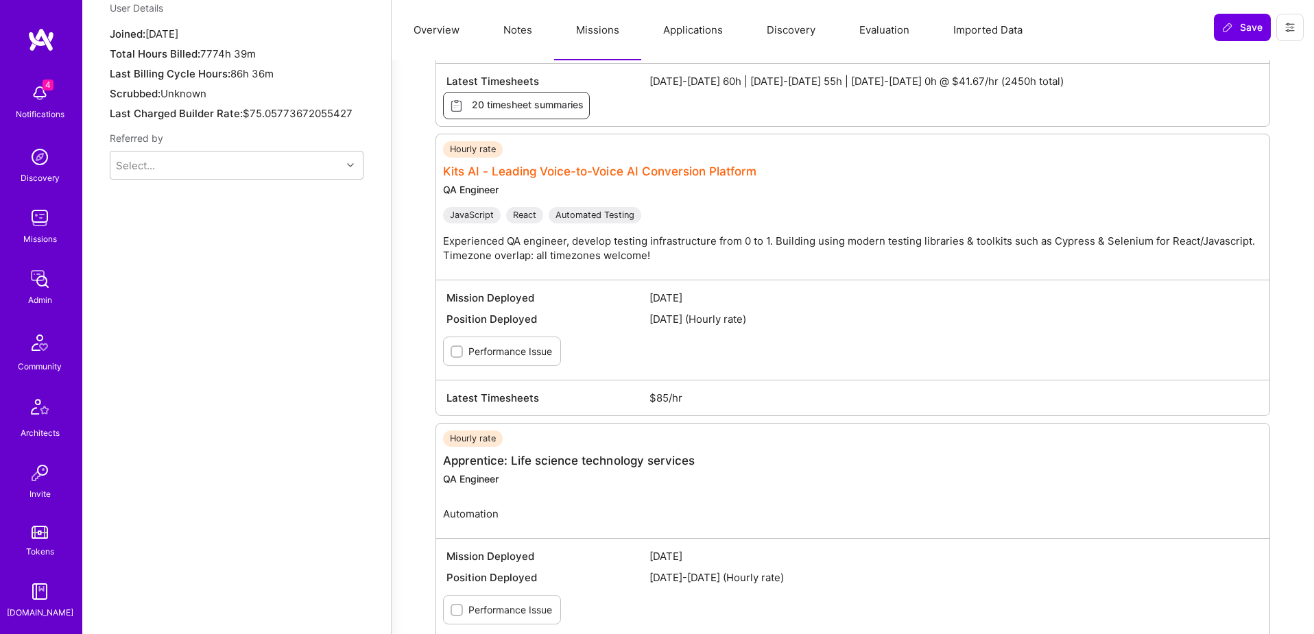
click at [603, 169] on link "Kits AI - Leading Voice-to-Voice AI Conversion Platform" at bounding box center [599, 172] width 313 height 14
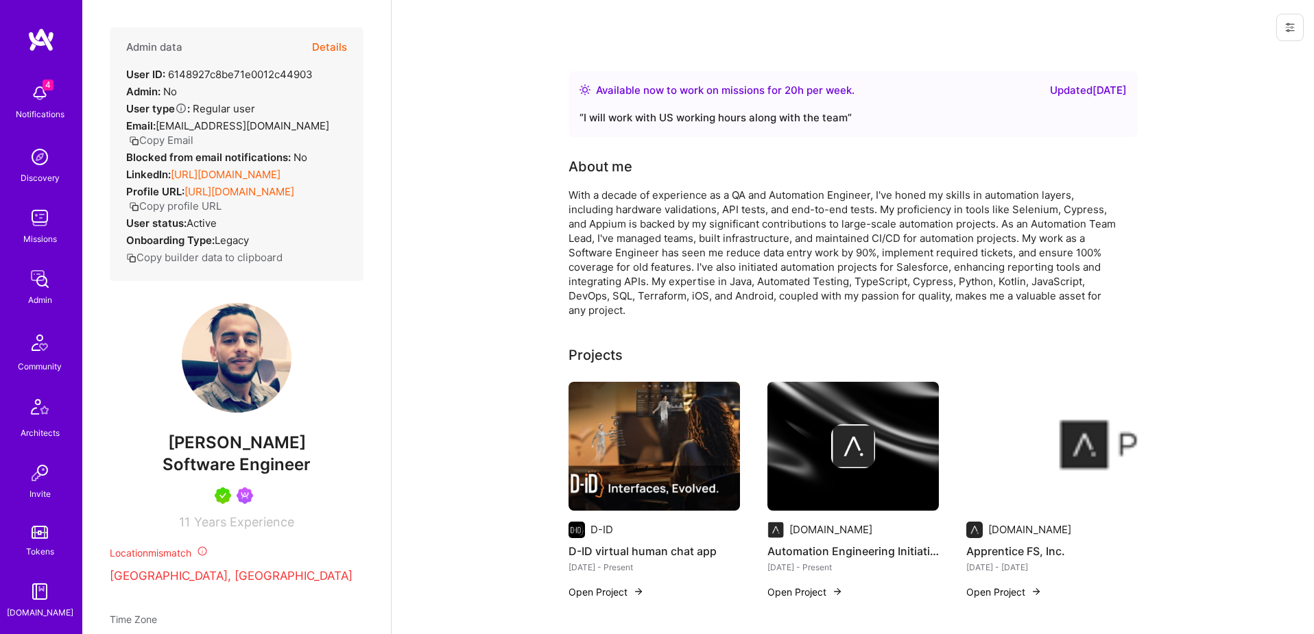
scroll to position [1085, 0]
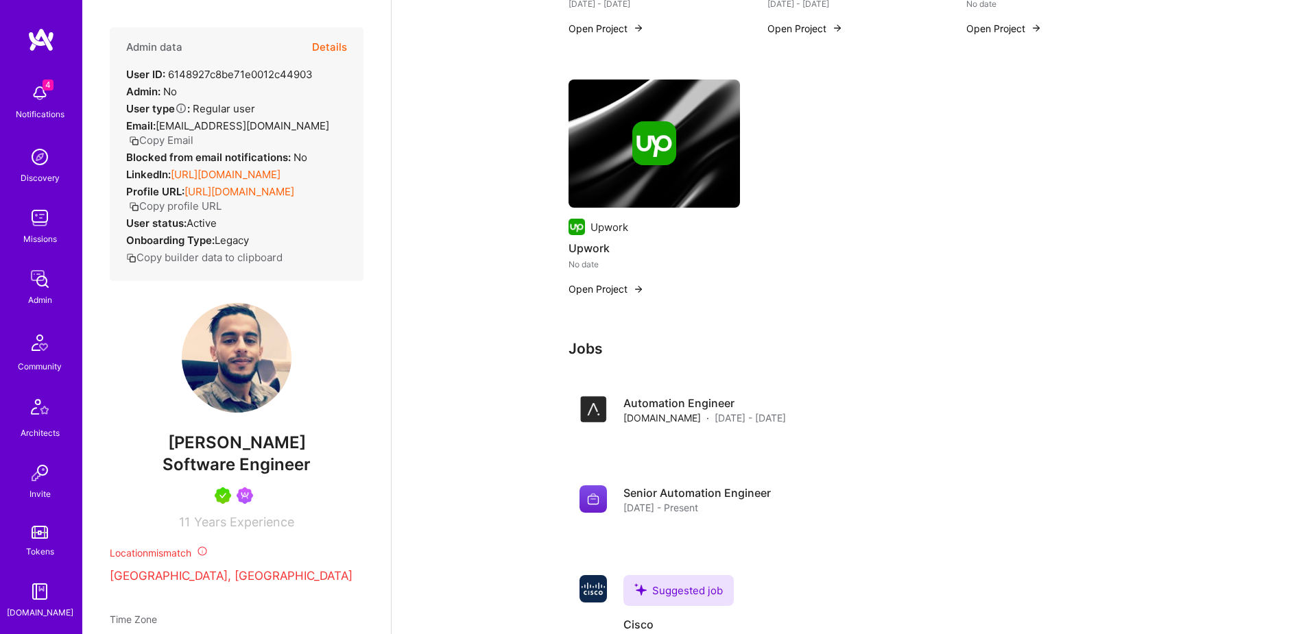
click at [329, 48] on button "Details" at bounding box center [329, 47] width 35 height 40
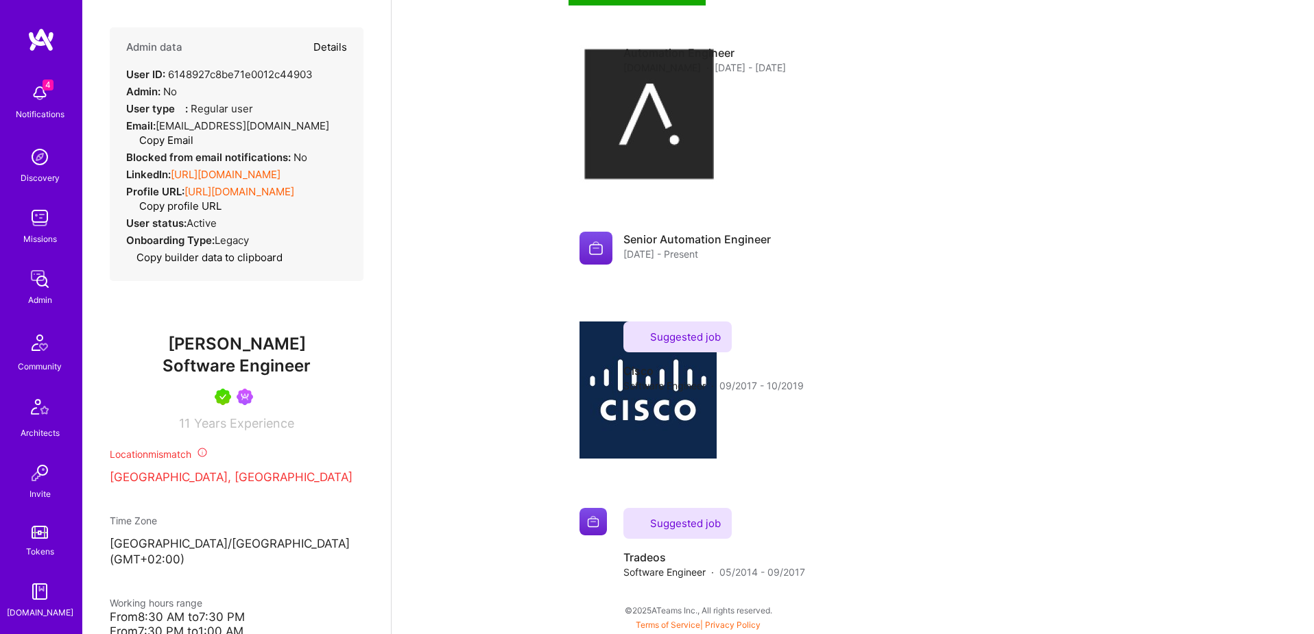
type textarea "x"
select select "5"
select select "7"
select select "6"
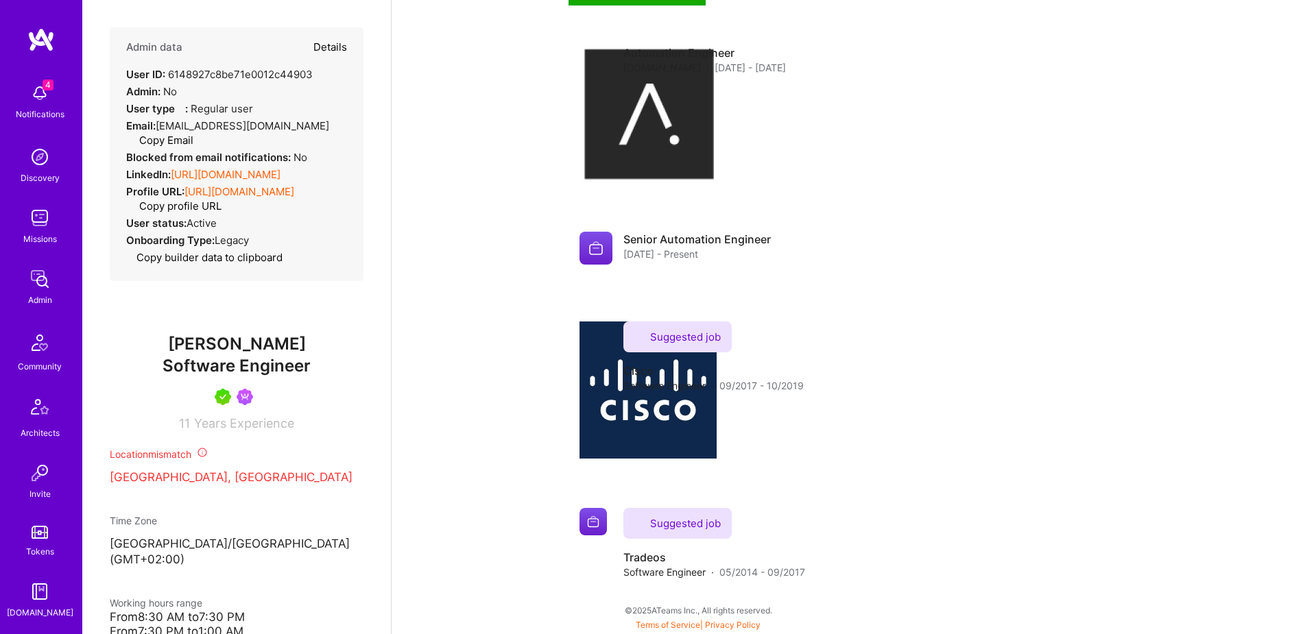
select select "6"
select select "IL"
select select "Right Now"
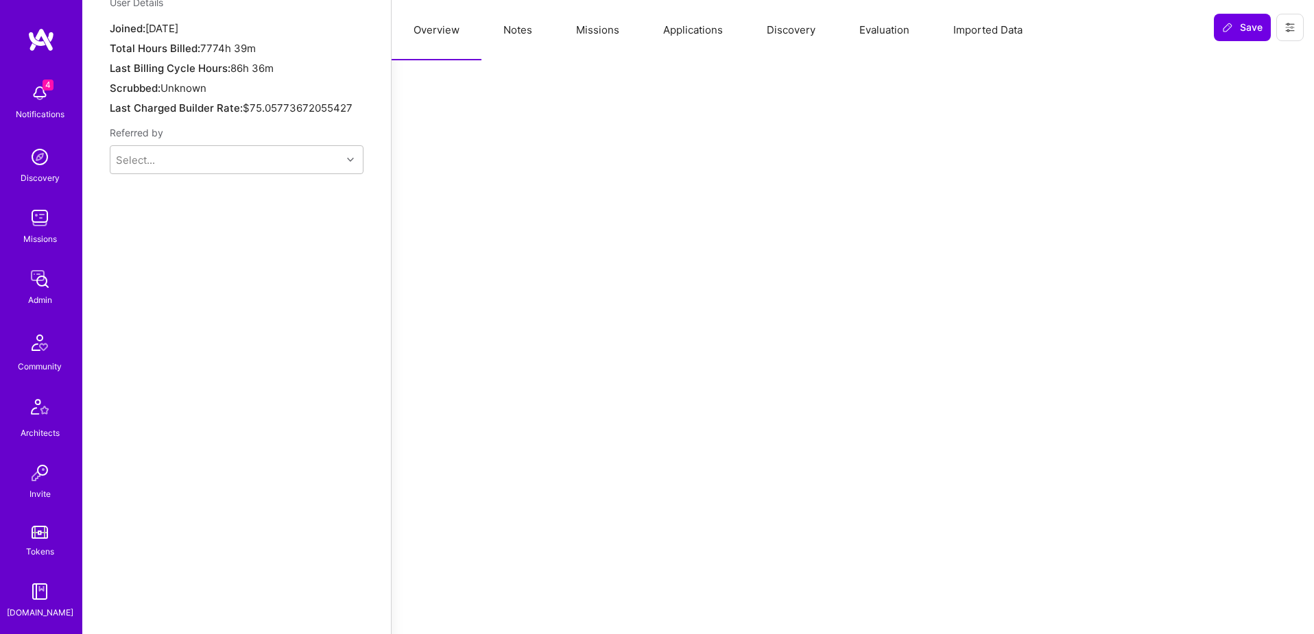
click at [609, 27] on button "Missions" at bounding box center [597, 30] width 87 height 60
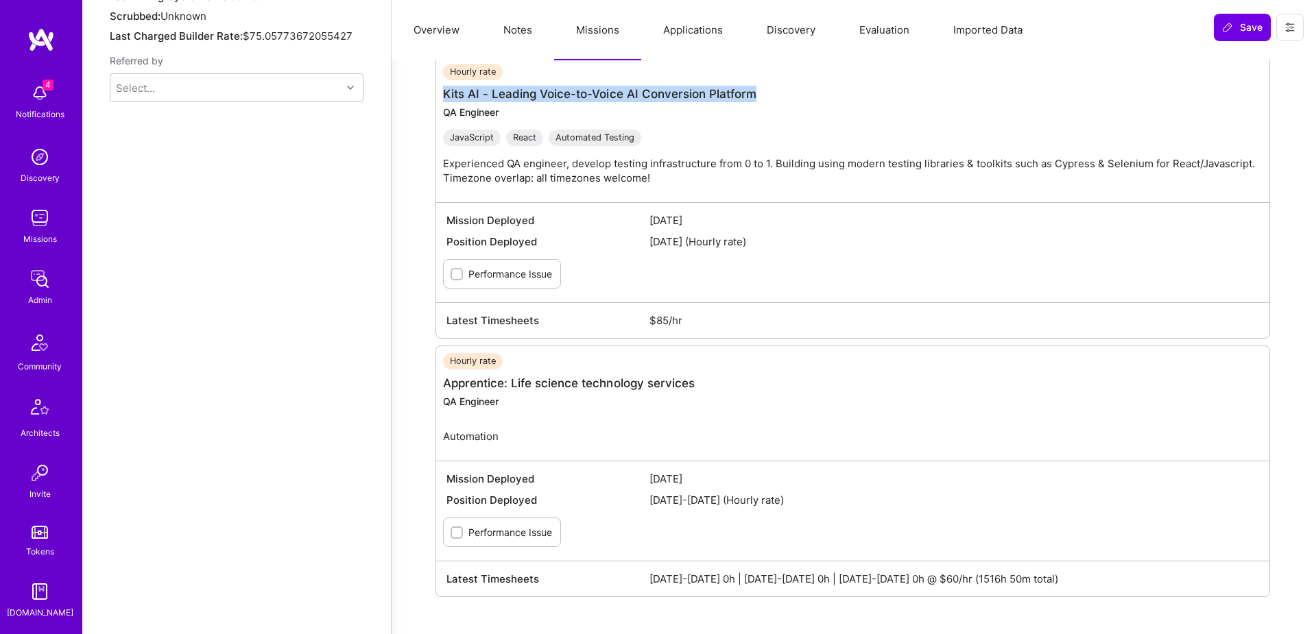
scroll to position [1164, 0]
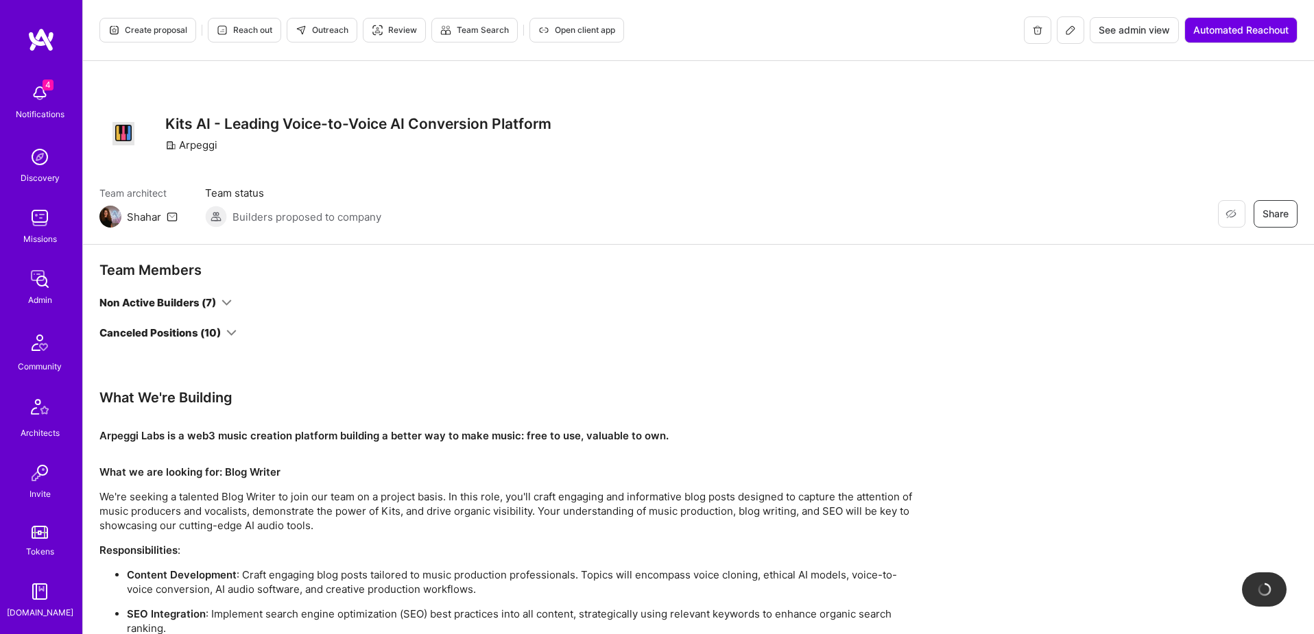
click at [1120, 34] on span "See admin view" at bounding box center [1133, 30] width 71 height 14
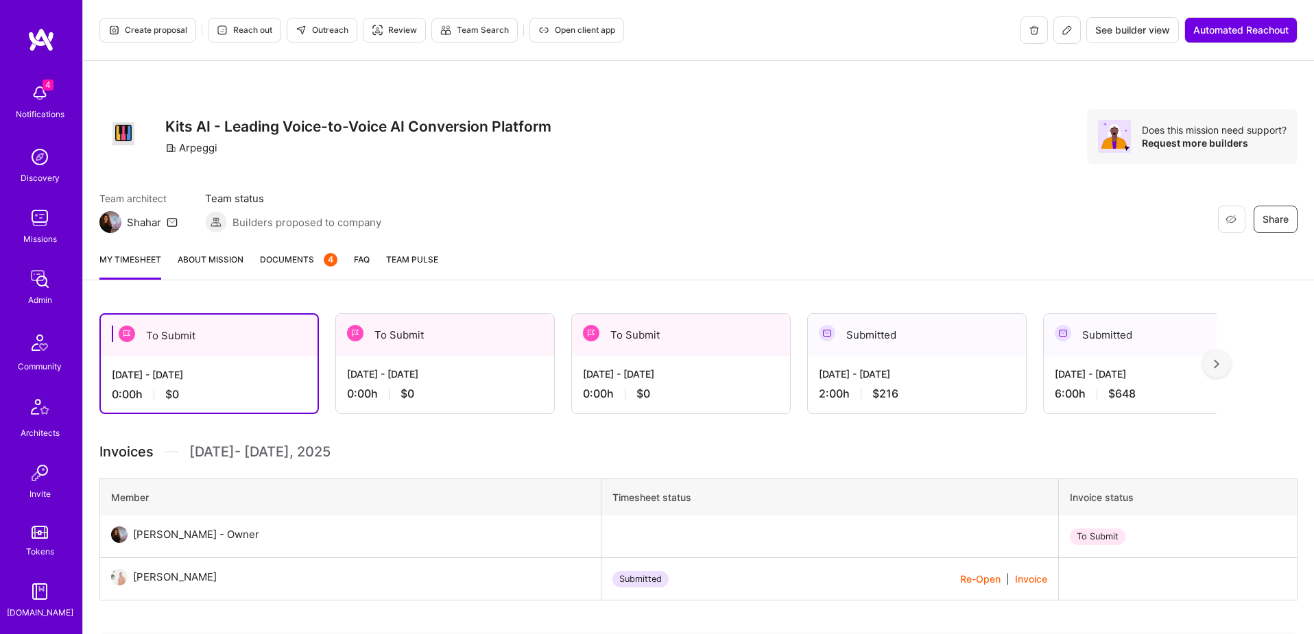
click at [296, 254] on span "Documents 4" at bounding box center [298, 259] width 77 height 14
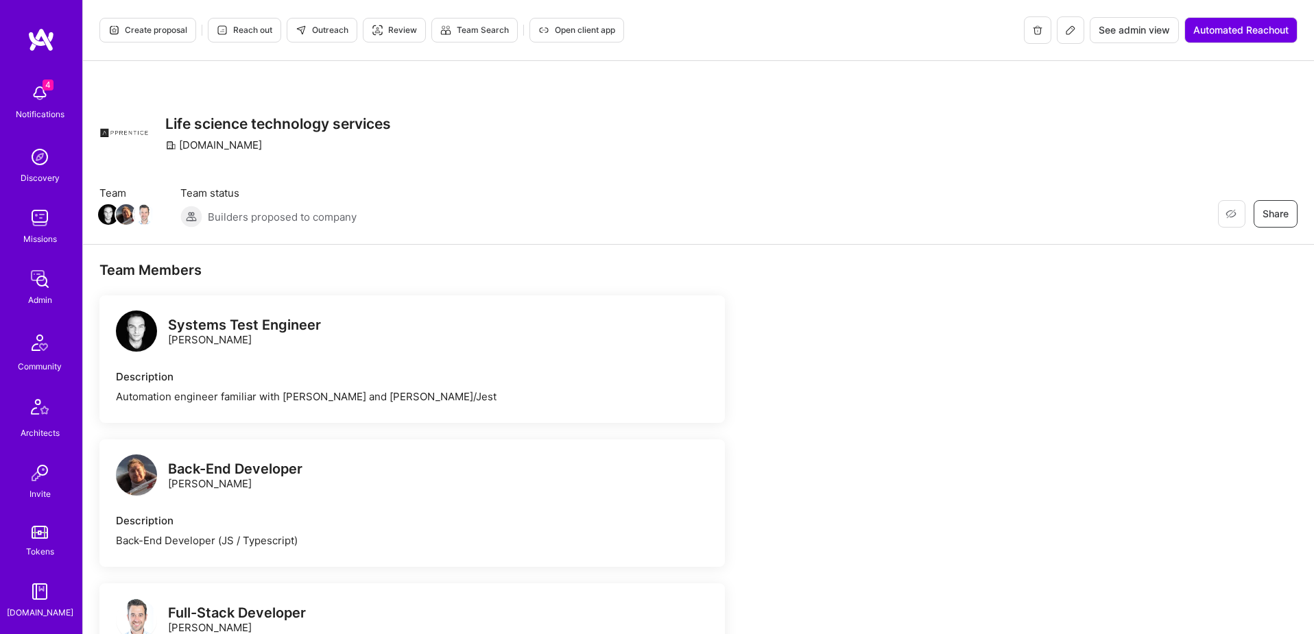
click at [1160, 37] on button "See admin view" at bounding box center [1134, 30] width 89 height 26
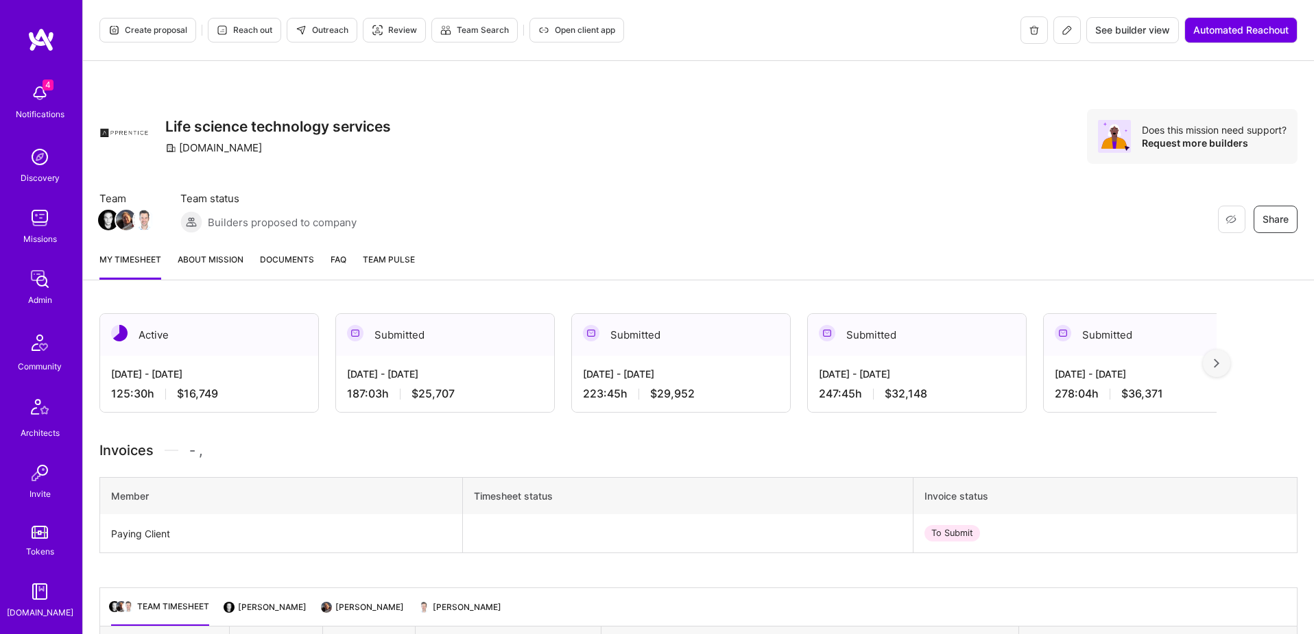
click at [280, 257] on span "Documents" at bounding box center [287, 259] width 54 height 14
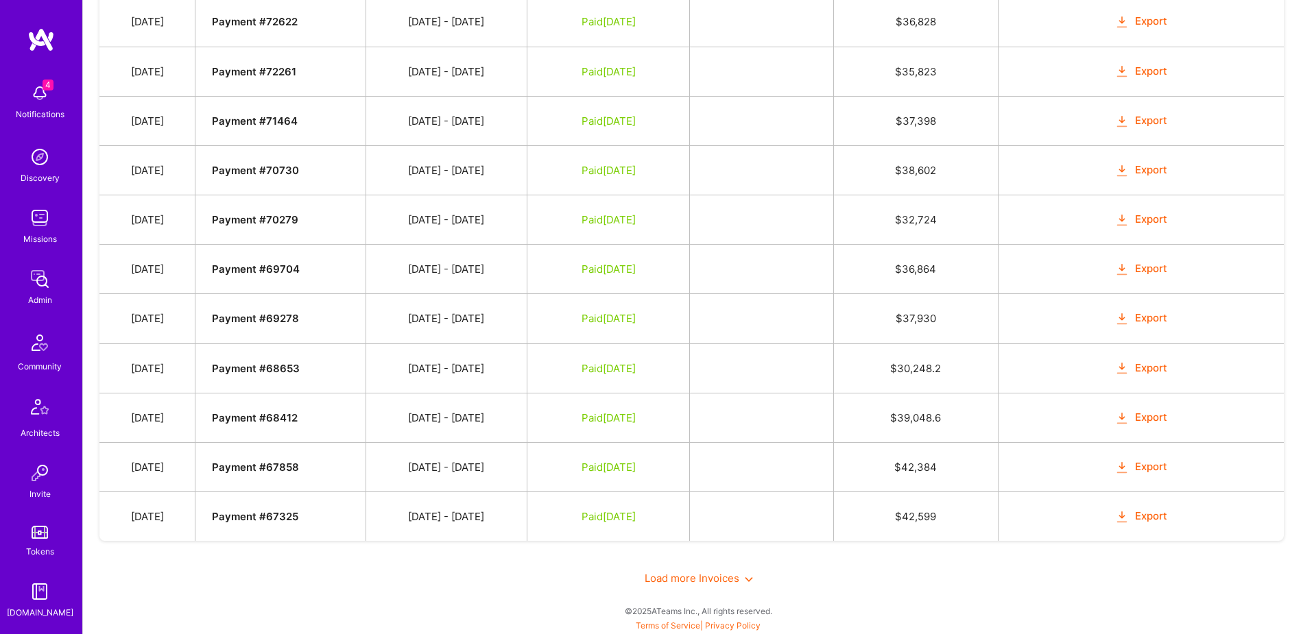
scroll to position [2985, 0]
click at [698, 575] on span "Load more Invoices" at bounding box center [699, 577] width 108 height 13
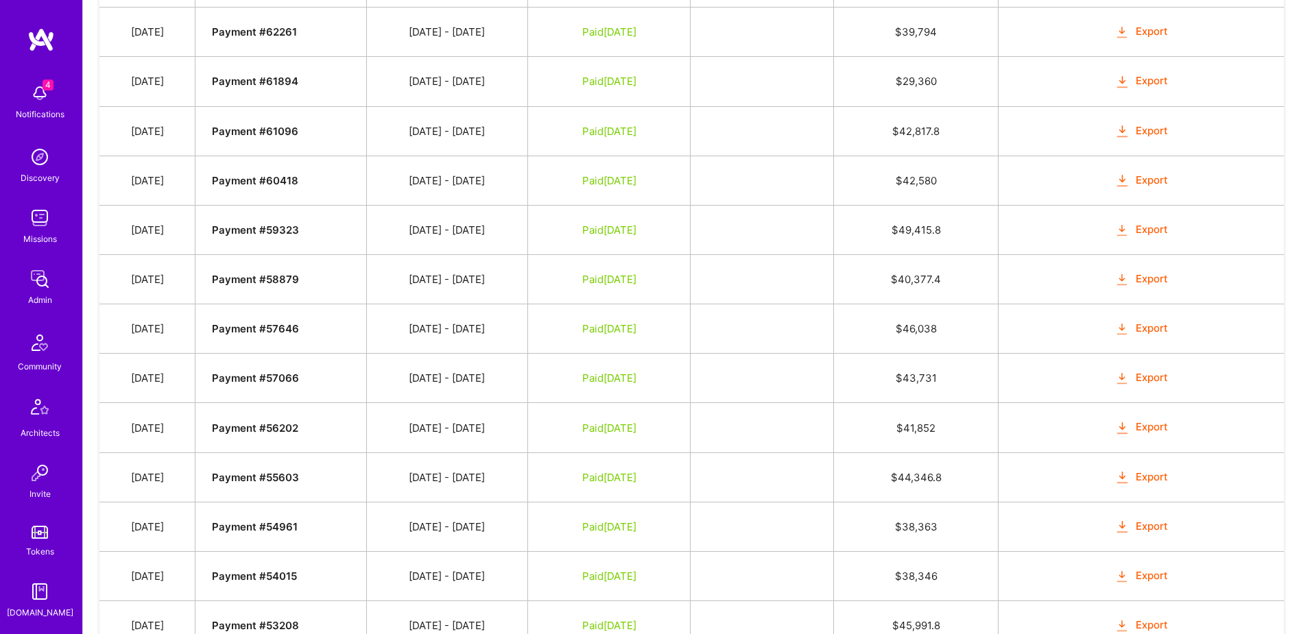
scroll to position [3974, 0]
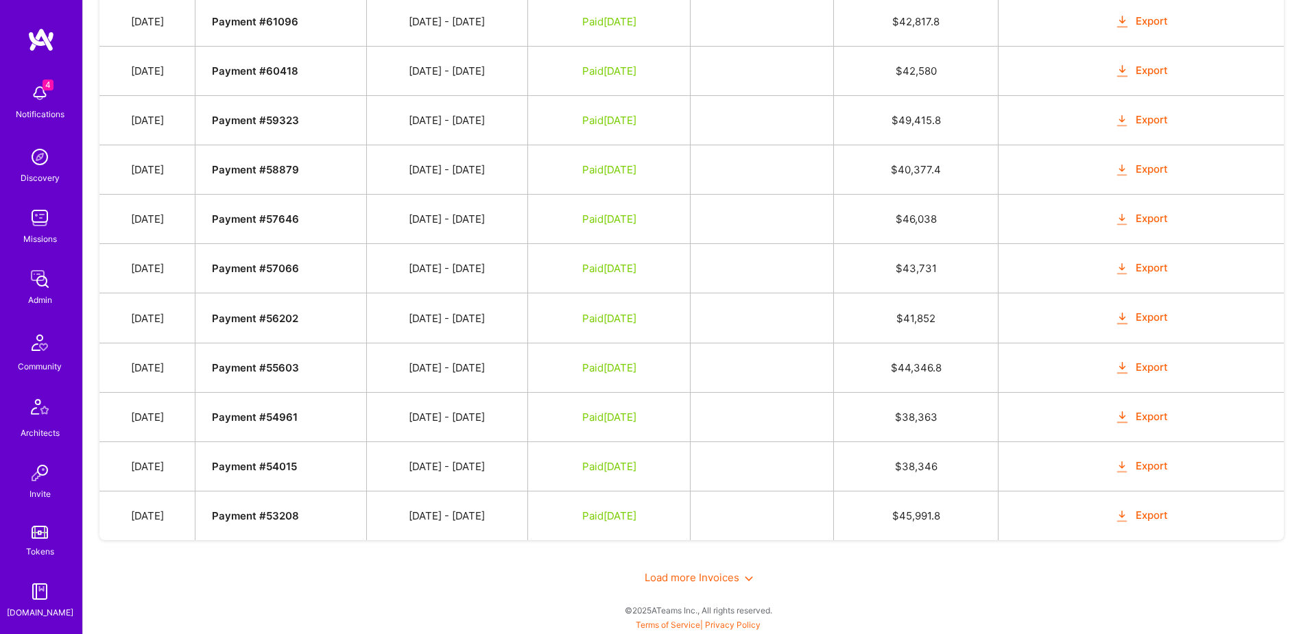
click at [680, 580] on span "Load more Invoices" at bounding box center [699, 577] width 108 height 13
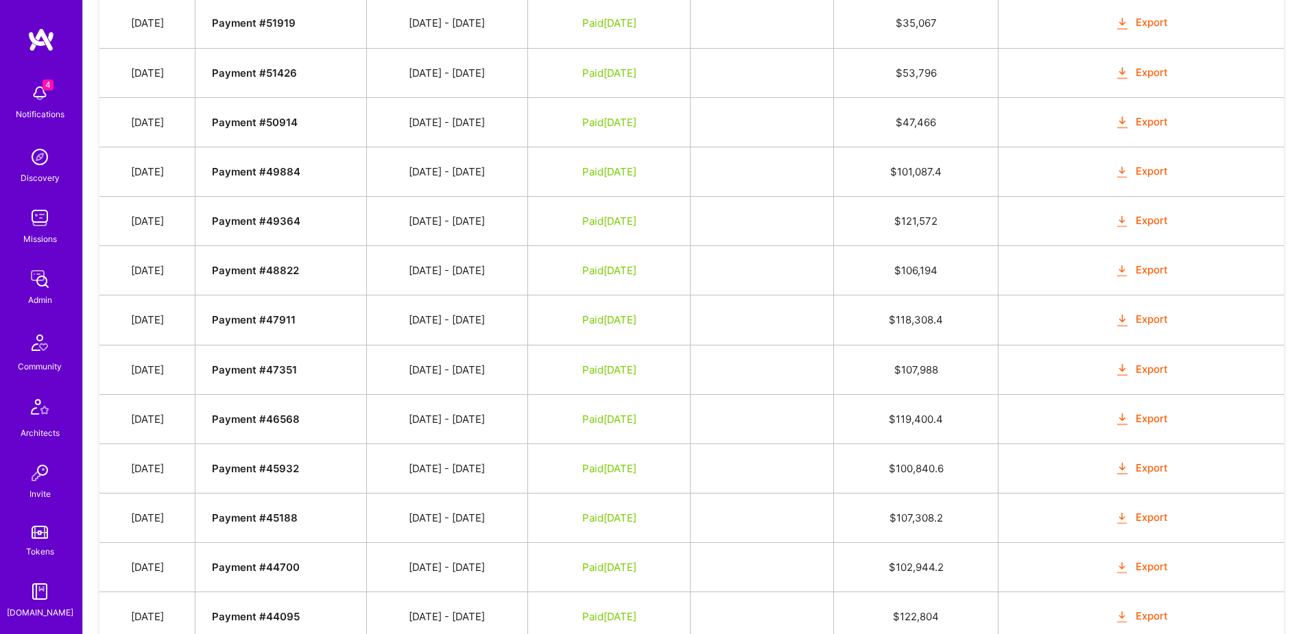
scroll to position [4964, 0]
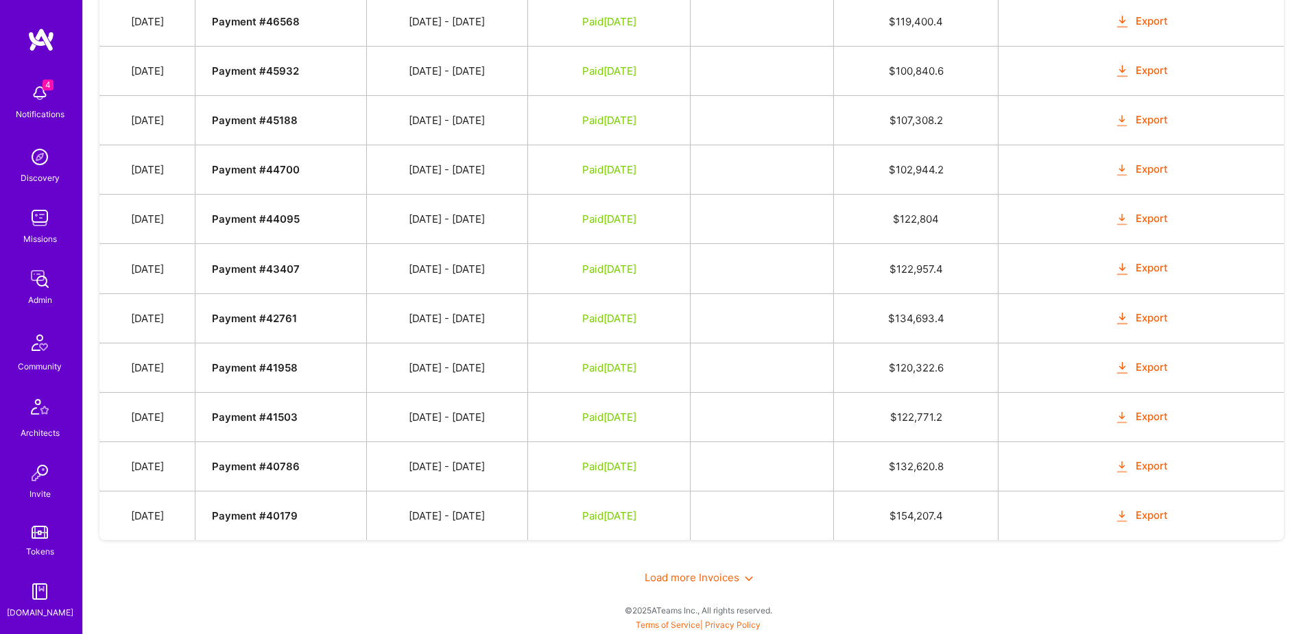
click at [681, 579] on span "Load more Invoices" at bounding box center [699, 577] width 108 height 13
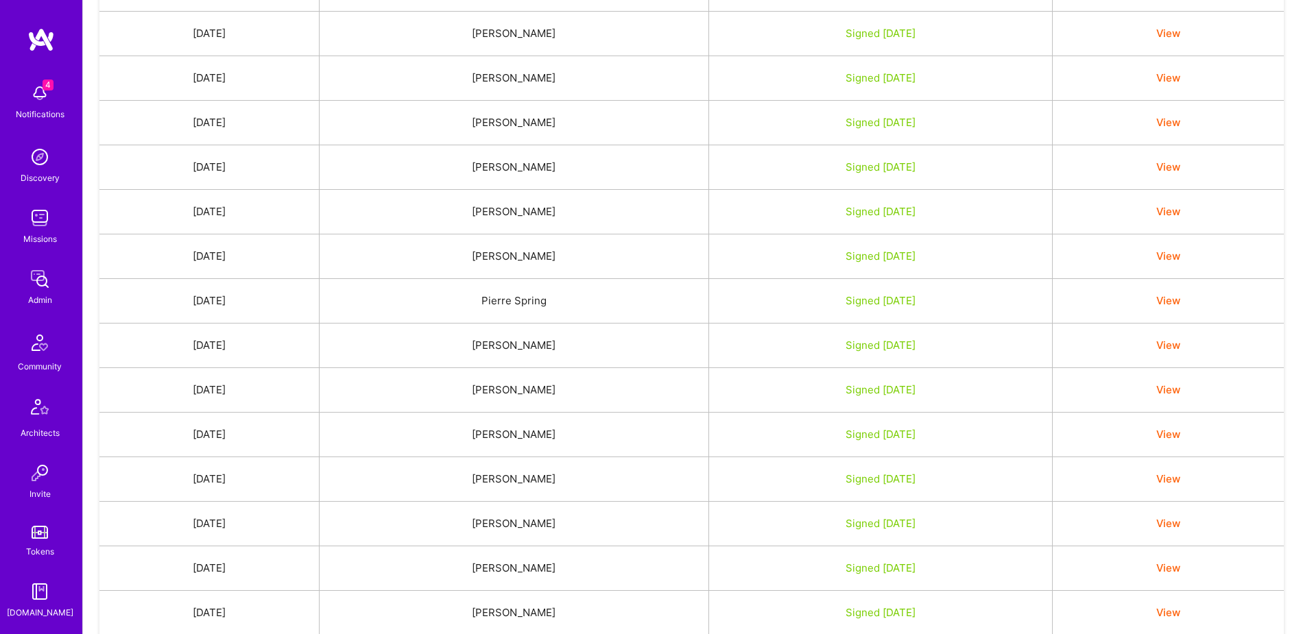
scroll to position [861, 0]
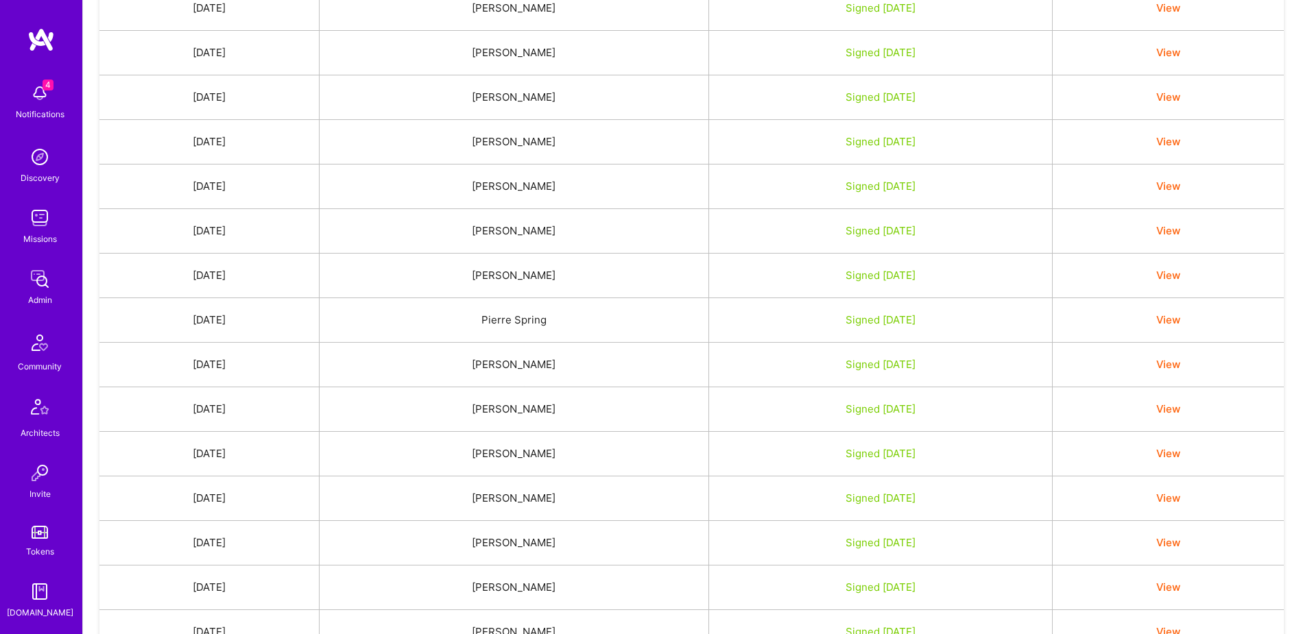
click at [47, 533] on link "Tokens" at bounding box center [39, 539] width 85 height 38
